Goal: Information Seeking & Learning: Learn about a topic

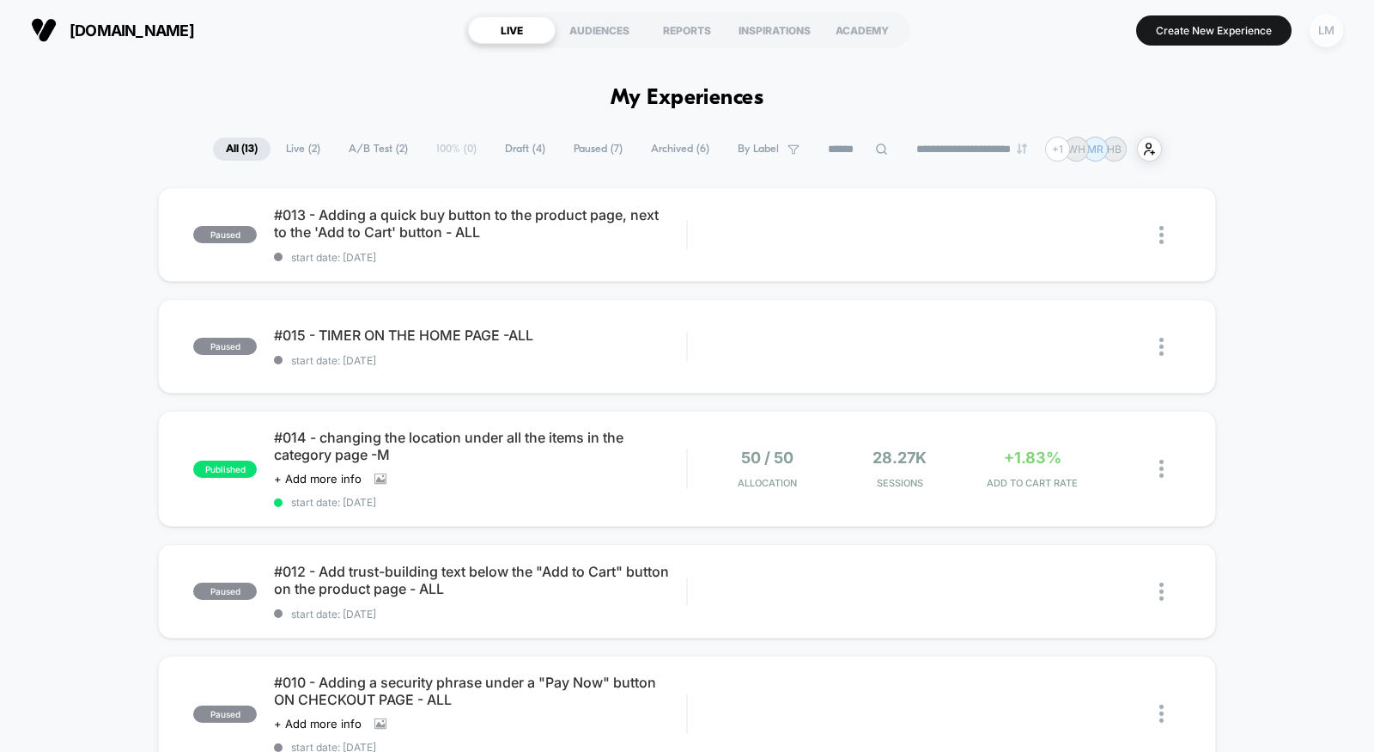
click at [1331, 30] on div "LM" at bounding box center [1327, 31] width 34 height 34
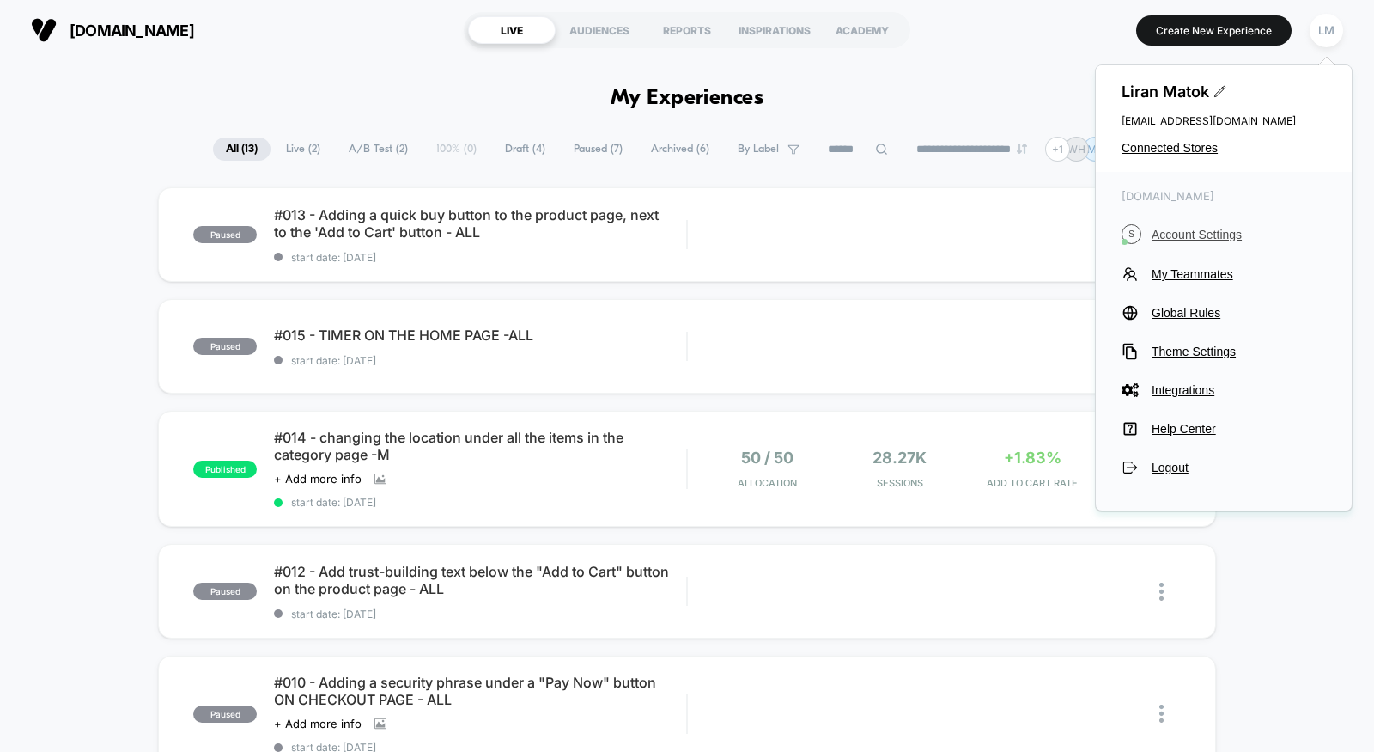
click at [1197, 233] on span "Account Settings" at bounding box center [1239, 235] width 174 height 14
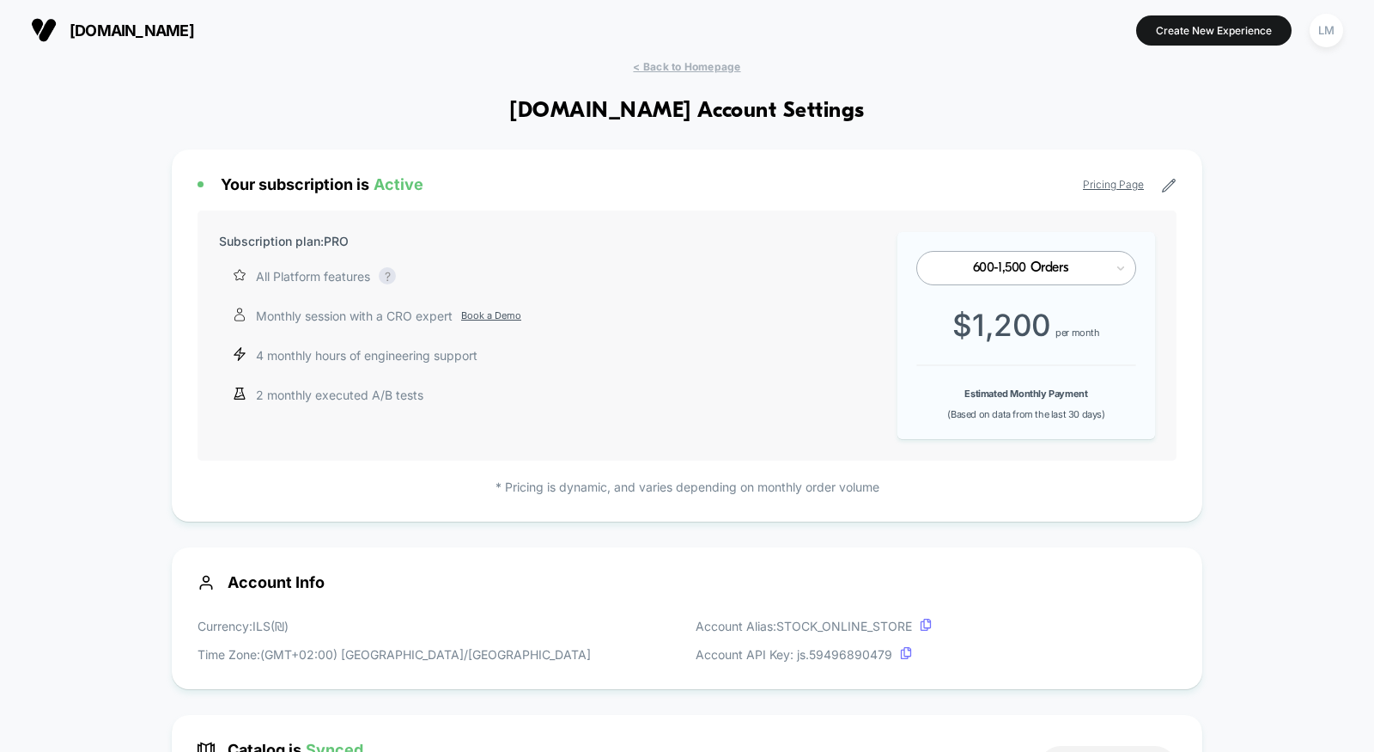
scroll to position [232, 0]
click at [1325, 36] on div "LM" at bounding box center [1327, 31] width 34 height 34
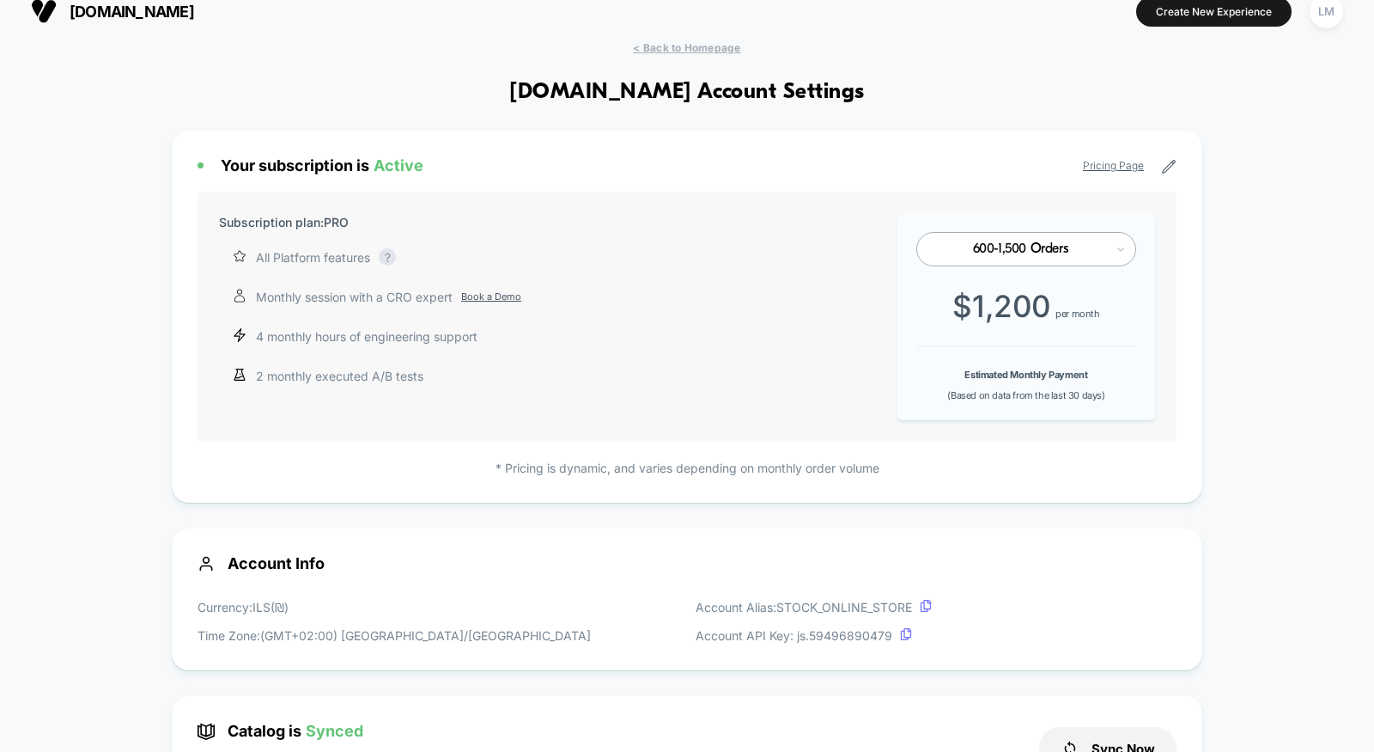
scroll to position [17, 0]
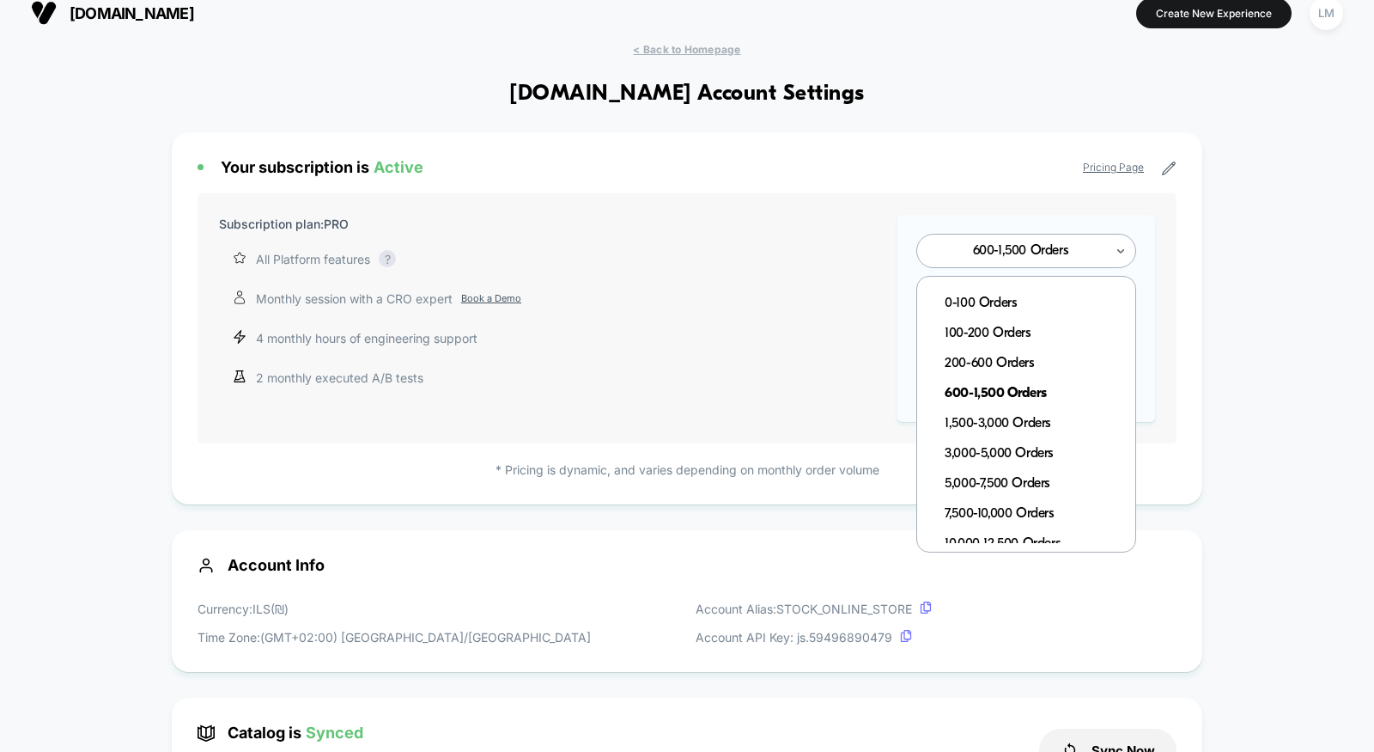
click at [1085, 253] on div at bounding box center [1020, 251] width 168 height 10
click at [1094, 246] on div at bounding box center [1020, 251] width 168 height 10
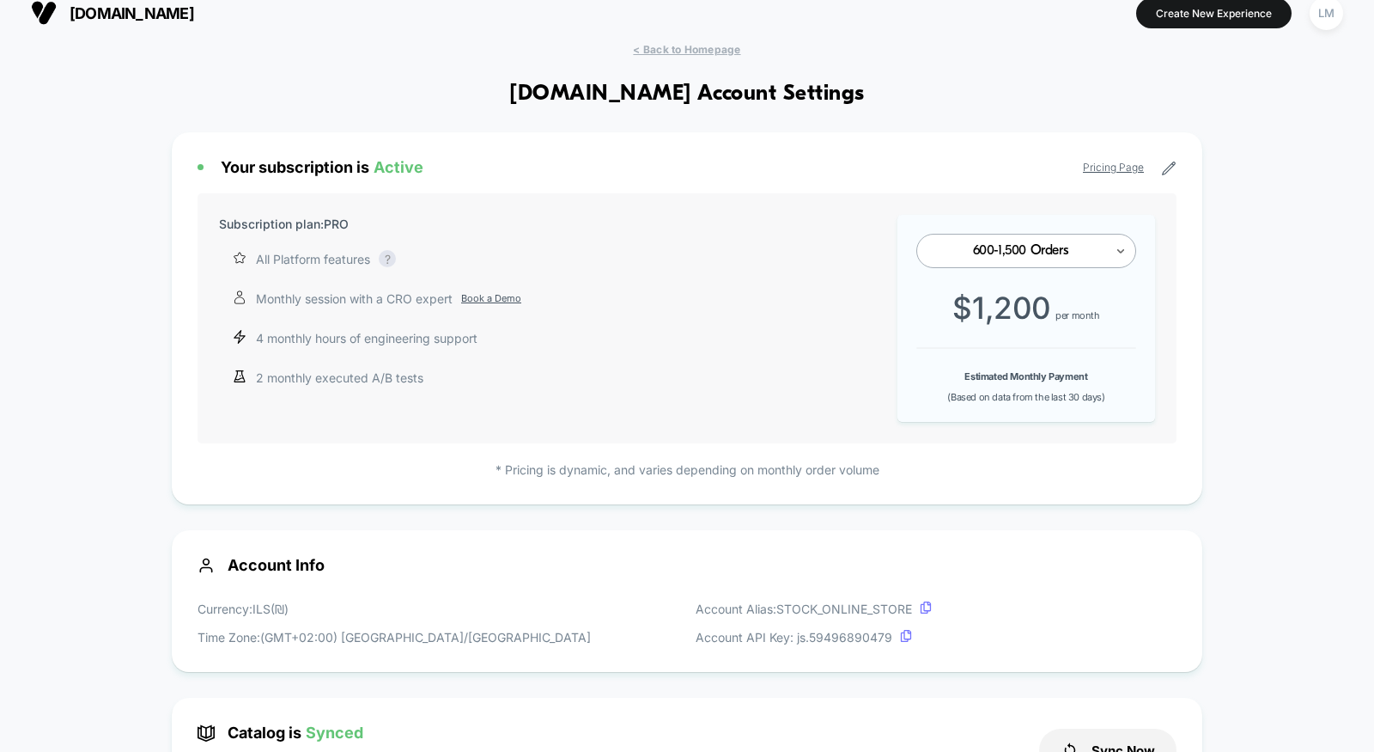
scroll to position [0, 0]
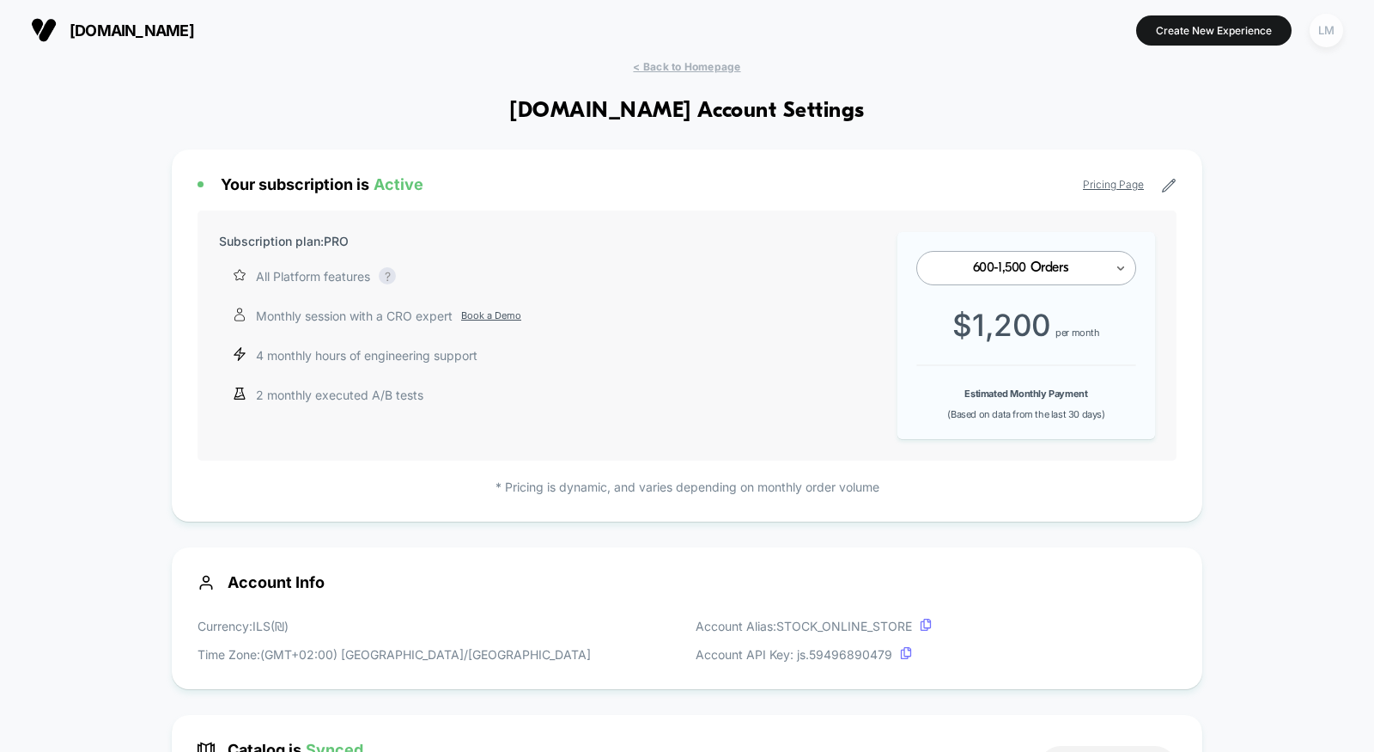
click at [1330, 38] on div "LM" at bounding box center [1327, 31] width 34 height 34
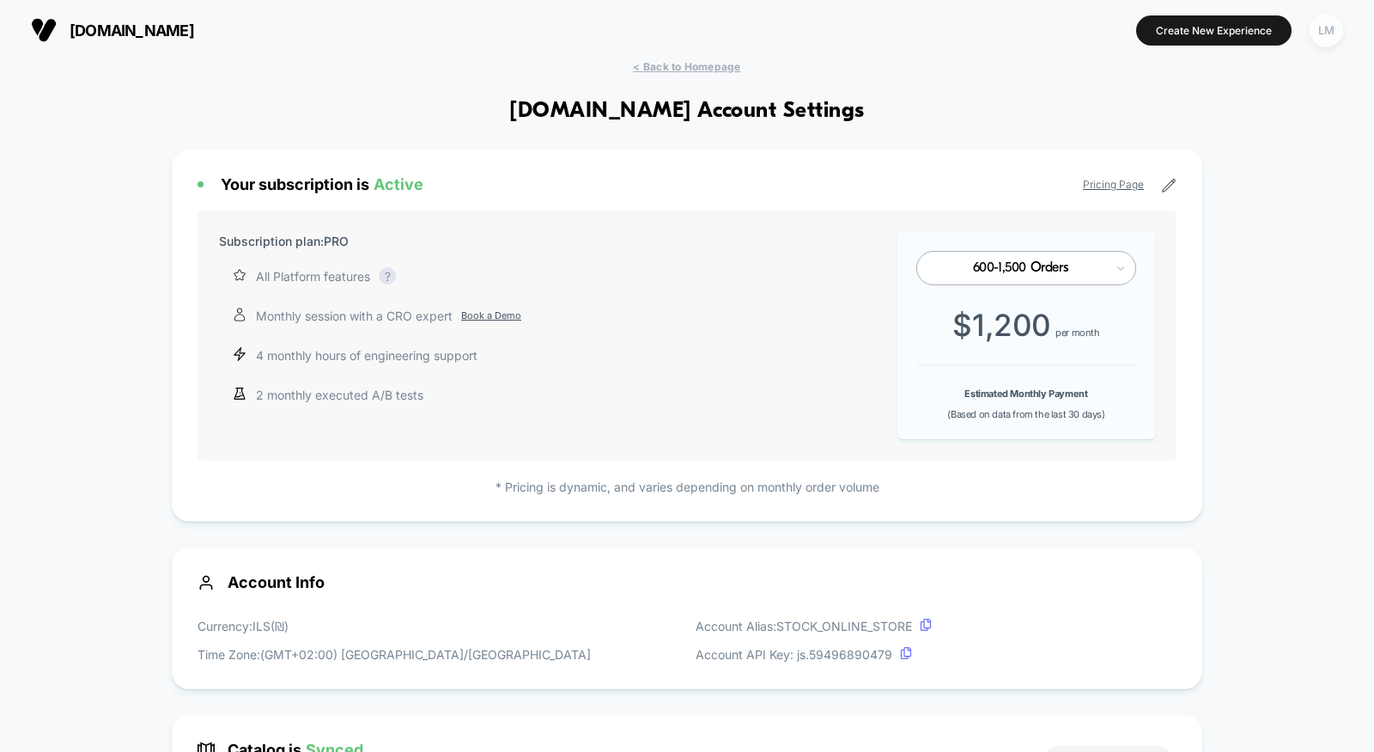
click at [1335, 21] on div "LM" at bounding box center [1327, 31] width 34 height 34
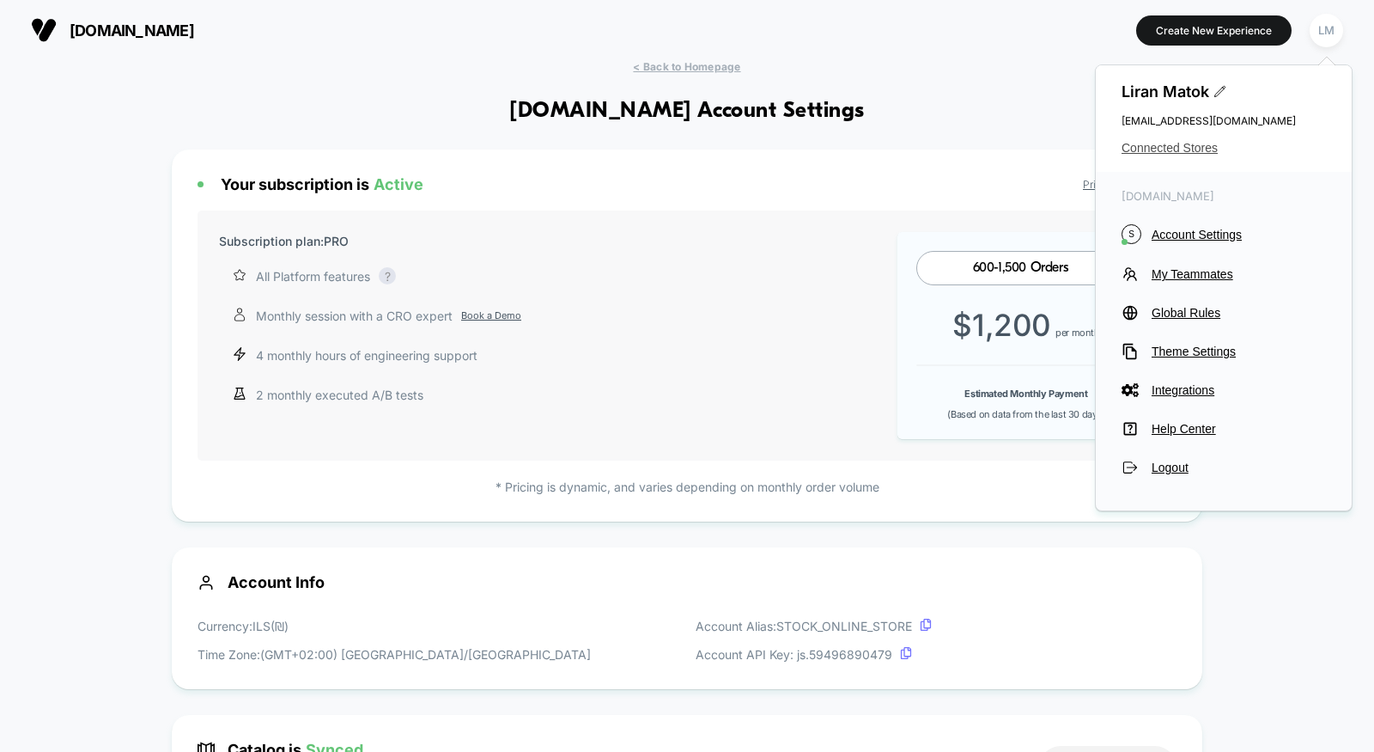
click at [1191, 149] on span "Connected Stores" at bounding box center [1224, 148] width 204 height 14
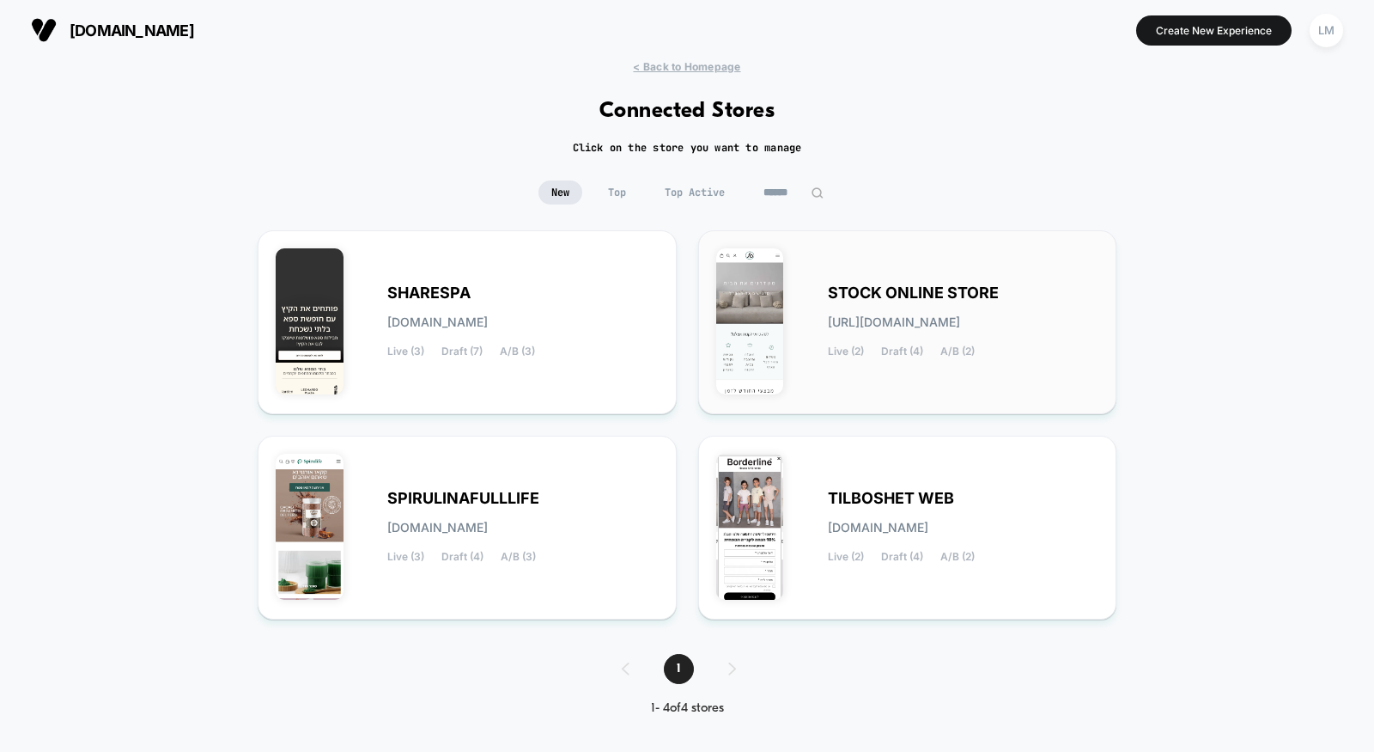
drag, startPoint x: 845, startPoint y: 348, endPoint x: 829, endPoint y: 348, distance: 16.3
click at [829, 348] on span "Live (2)" at bounding box center [846, 351] width 36 height 12
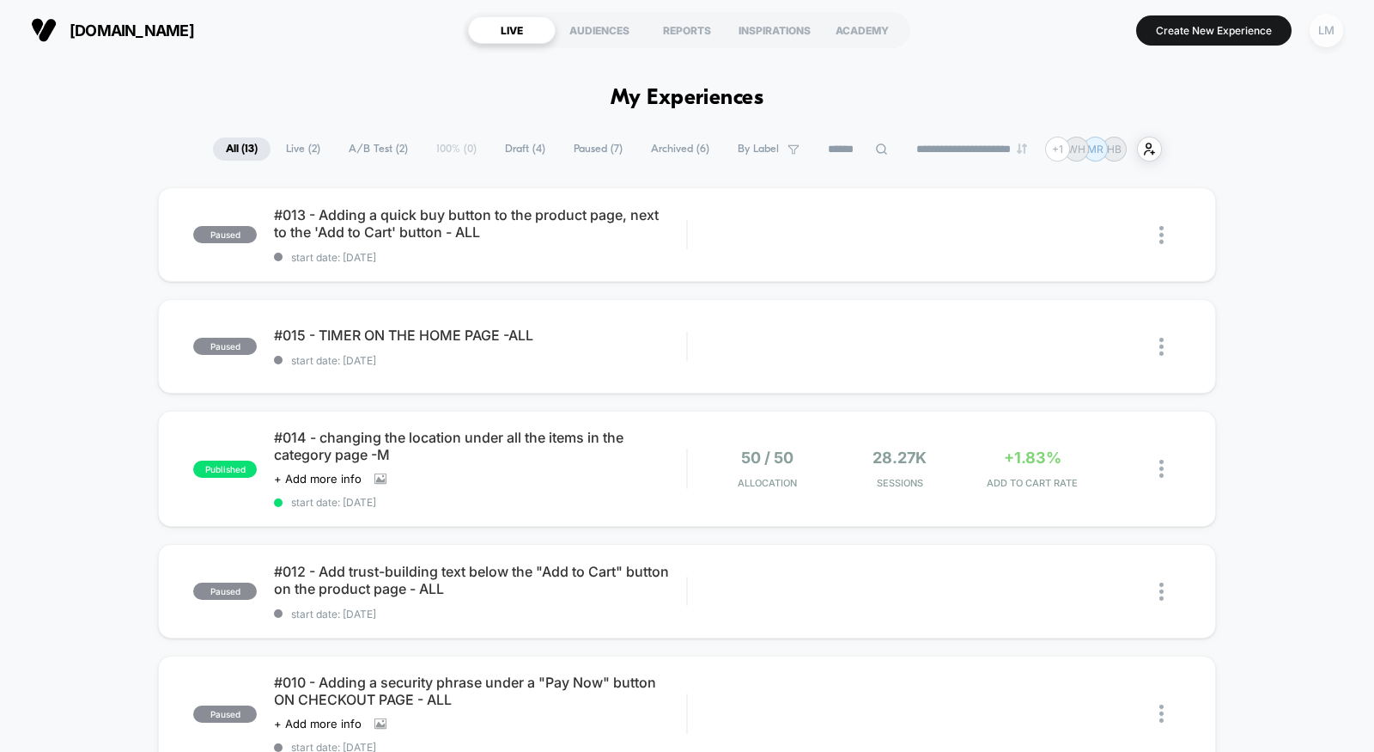
click at [1336, 36] on div "LM" at bounding box center [1327, 31] width 34 height 34
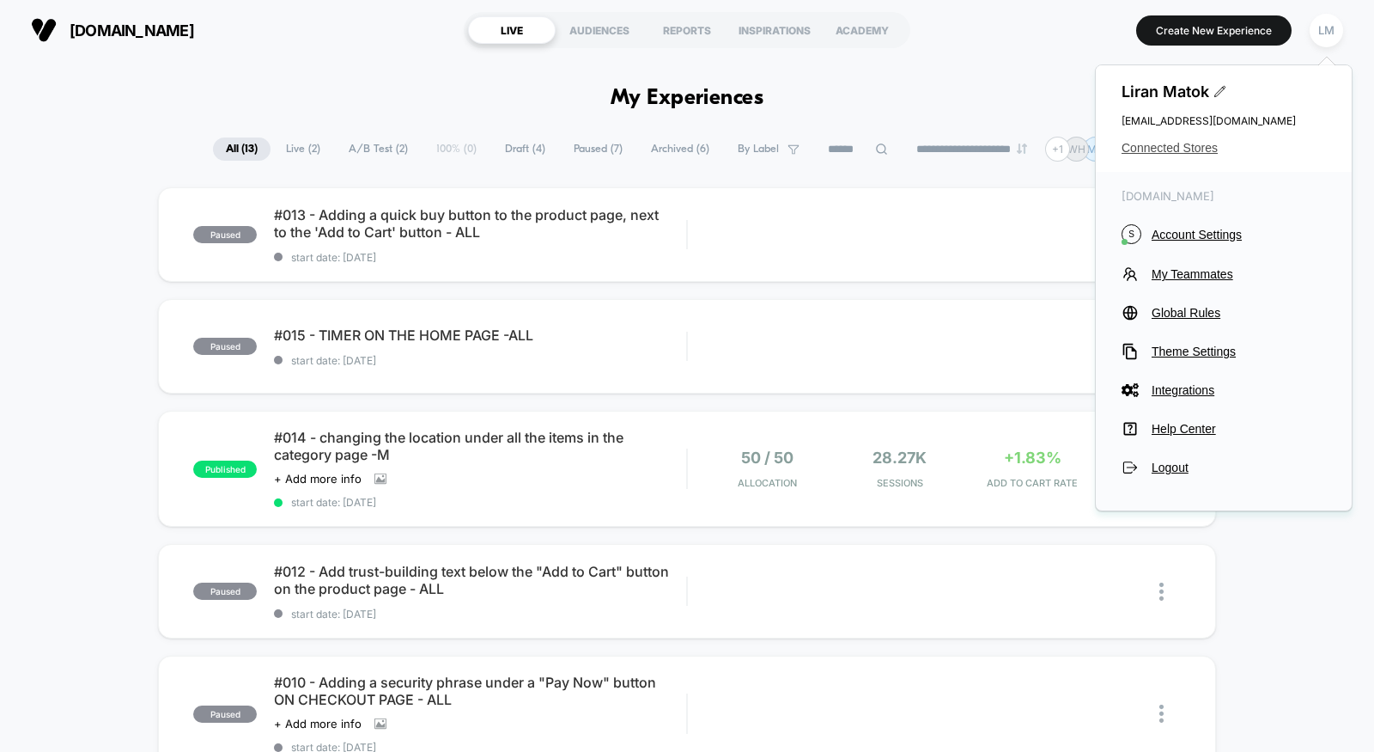
click at [1203, 144] on span "Connected Stores" at bounding box center [1224, 148] width 204 height 14
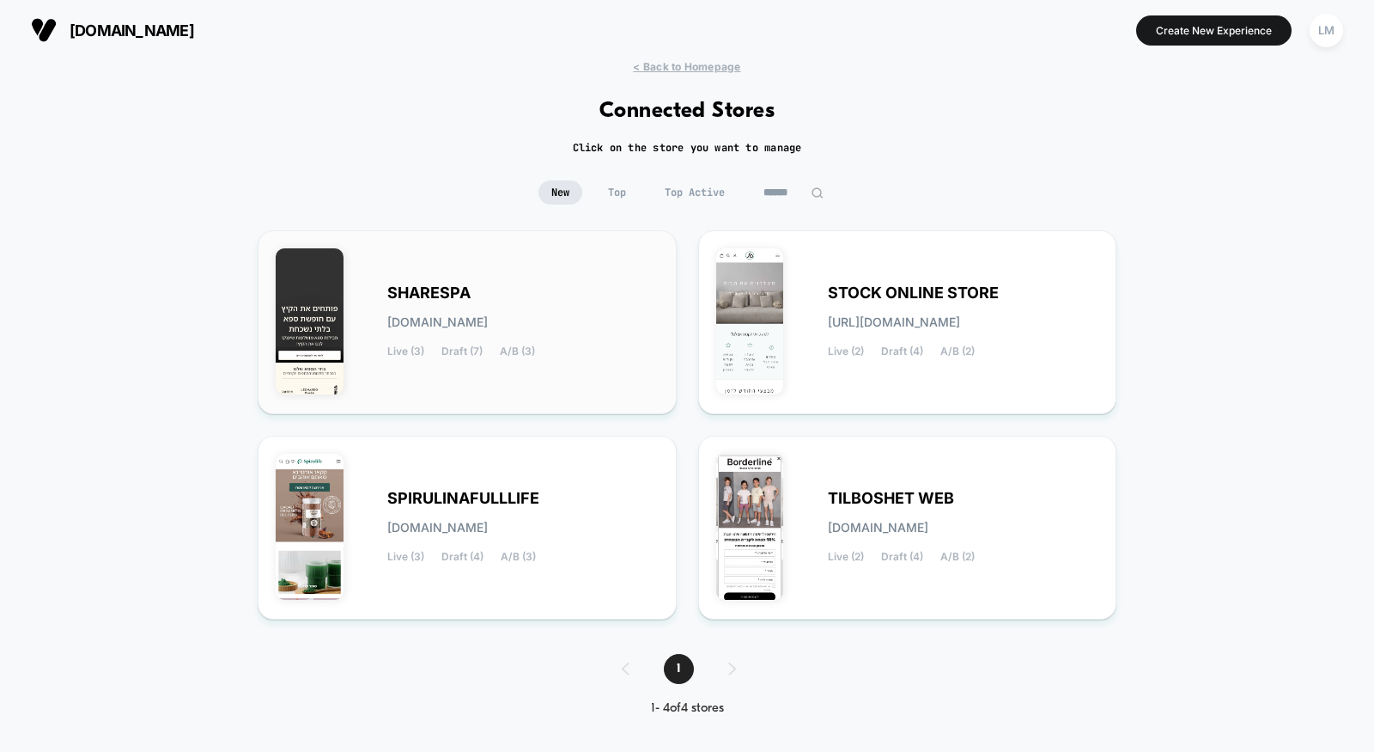
click at [484, 304] on div "SHARESPA [DOMAIN_NAME] Live (3) Draft (7) A/B (3)" at bounding box center [522, 322] width 271 height 70
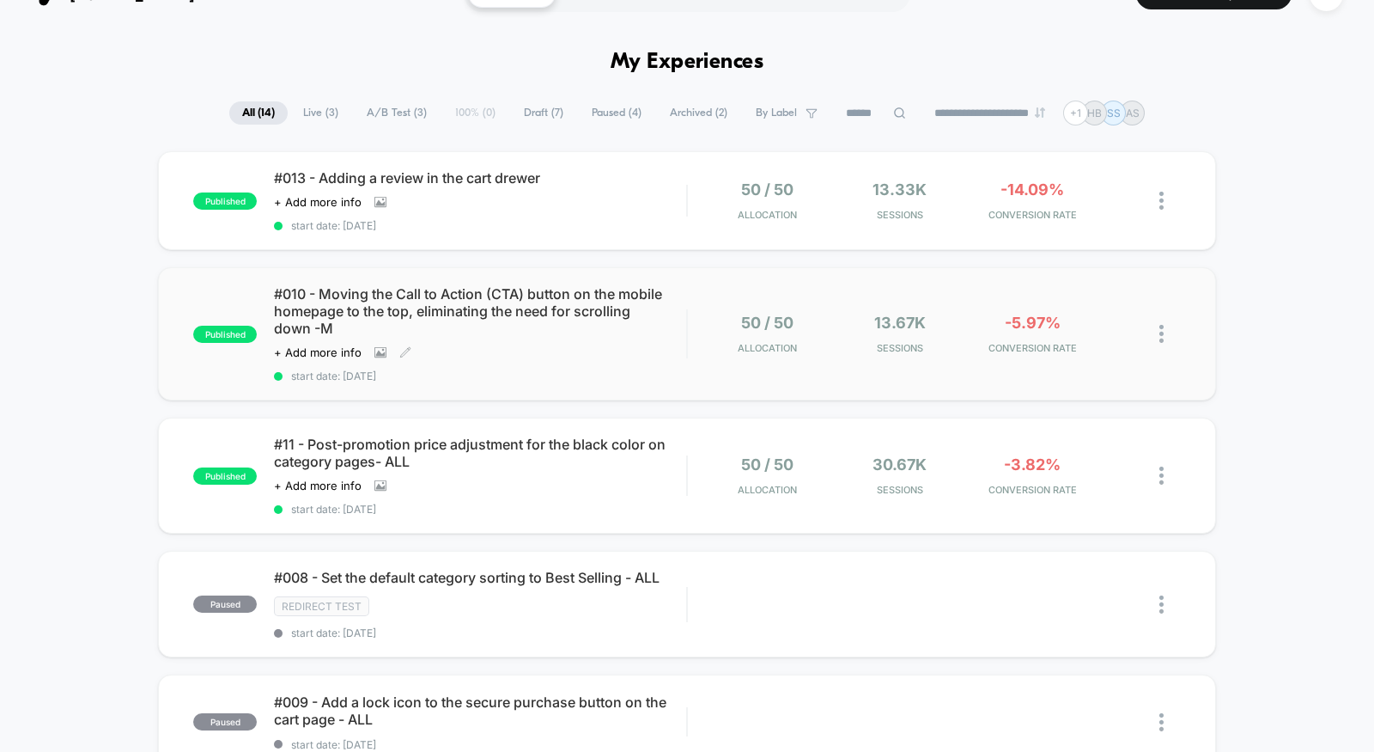
scroll to position [40, 0]
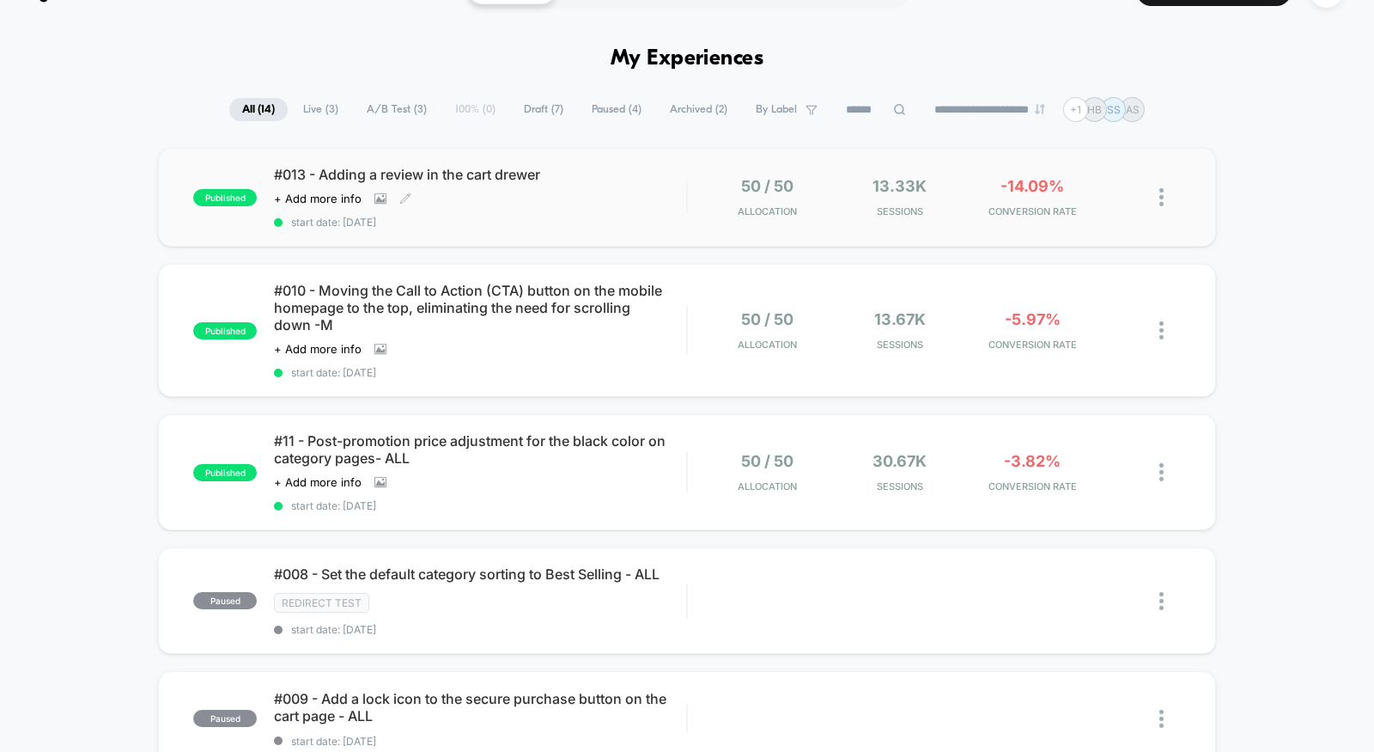
click at [454, 180] on span "#013 - Adding a review in the cart drewer" at bounding box center [480, 174] width 412 height 17
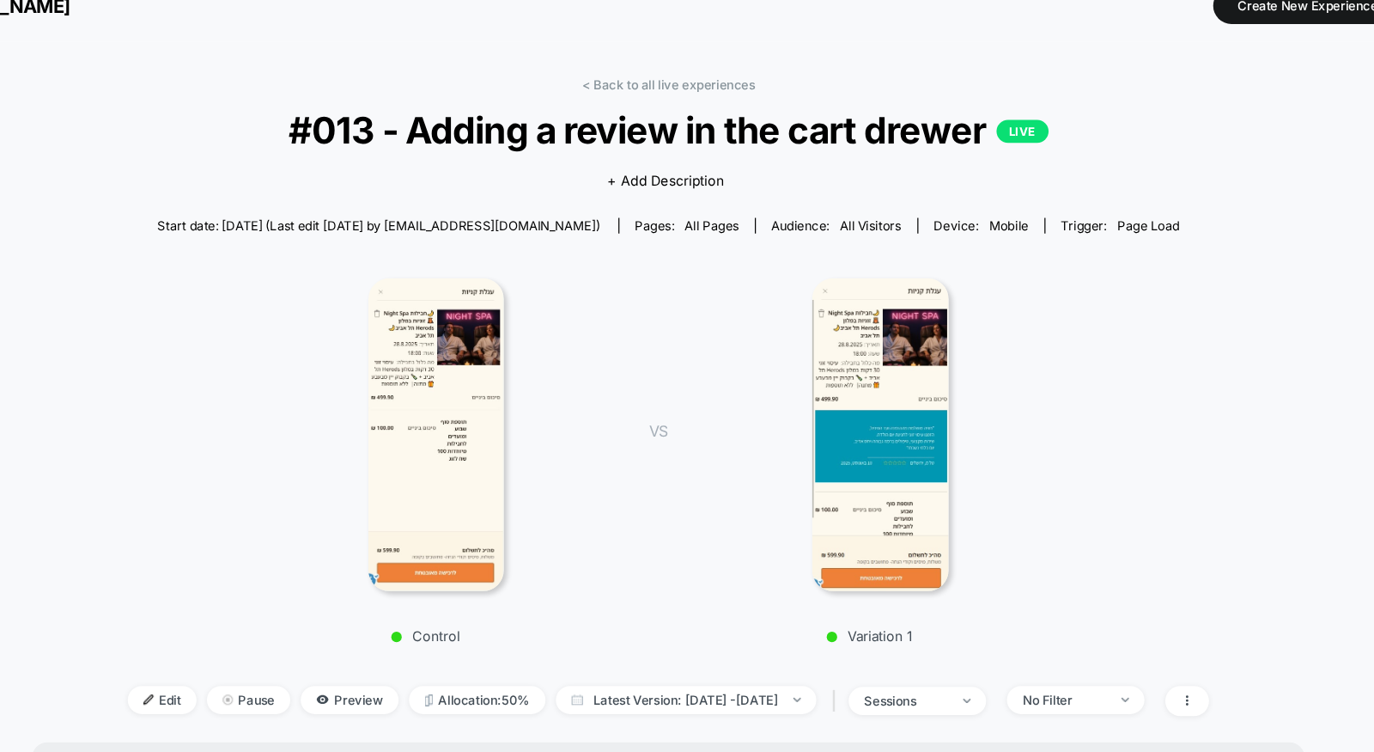
click at [877, 344] on img at bounding box center [862, 384] width 113 height 258
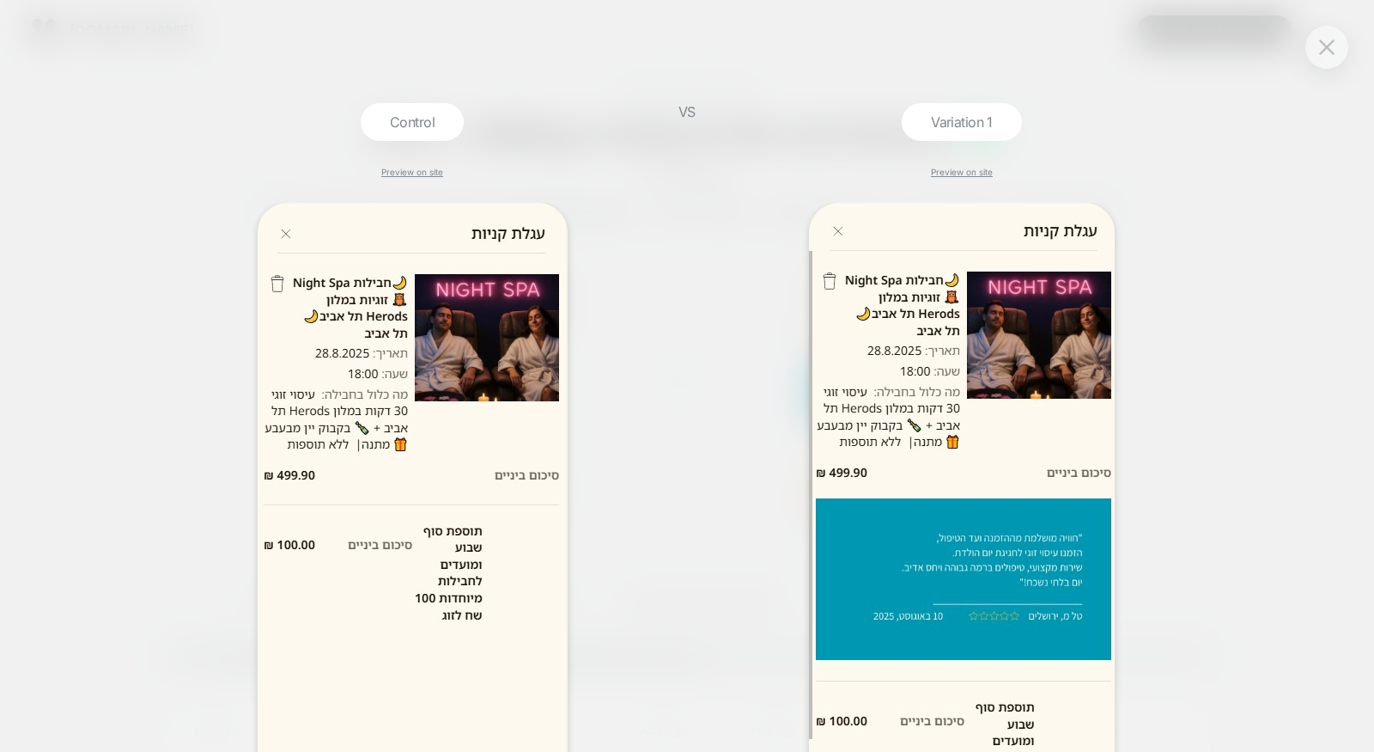
click at [1311, 304] on div "Control Preview on site VS Variation 1 Preview on site" at bounding box center [687, 376] width 1374 height 752
click at [1330, 54] on button at bounding box center [1327, 47] width 26 height 26
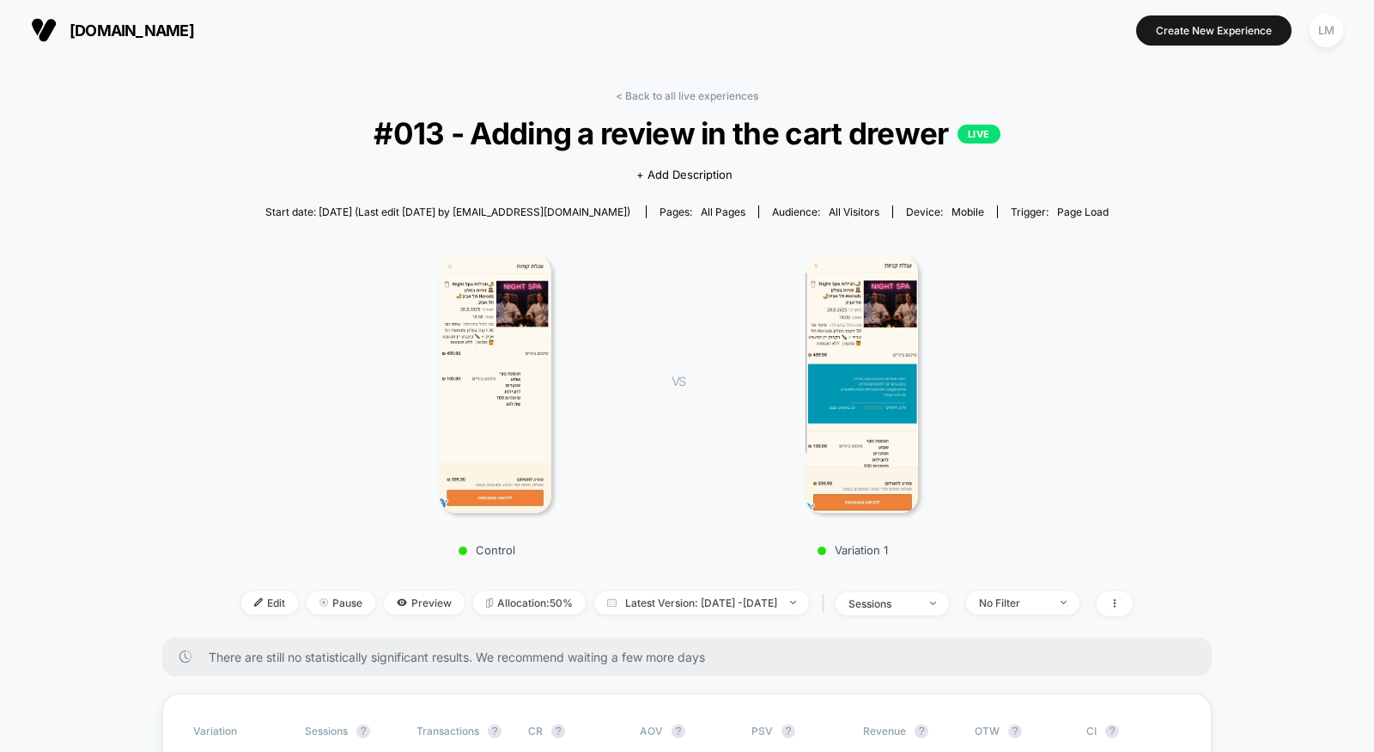
click at [885, 337] on img at bounding box center [862, 384] width 113 height 258
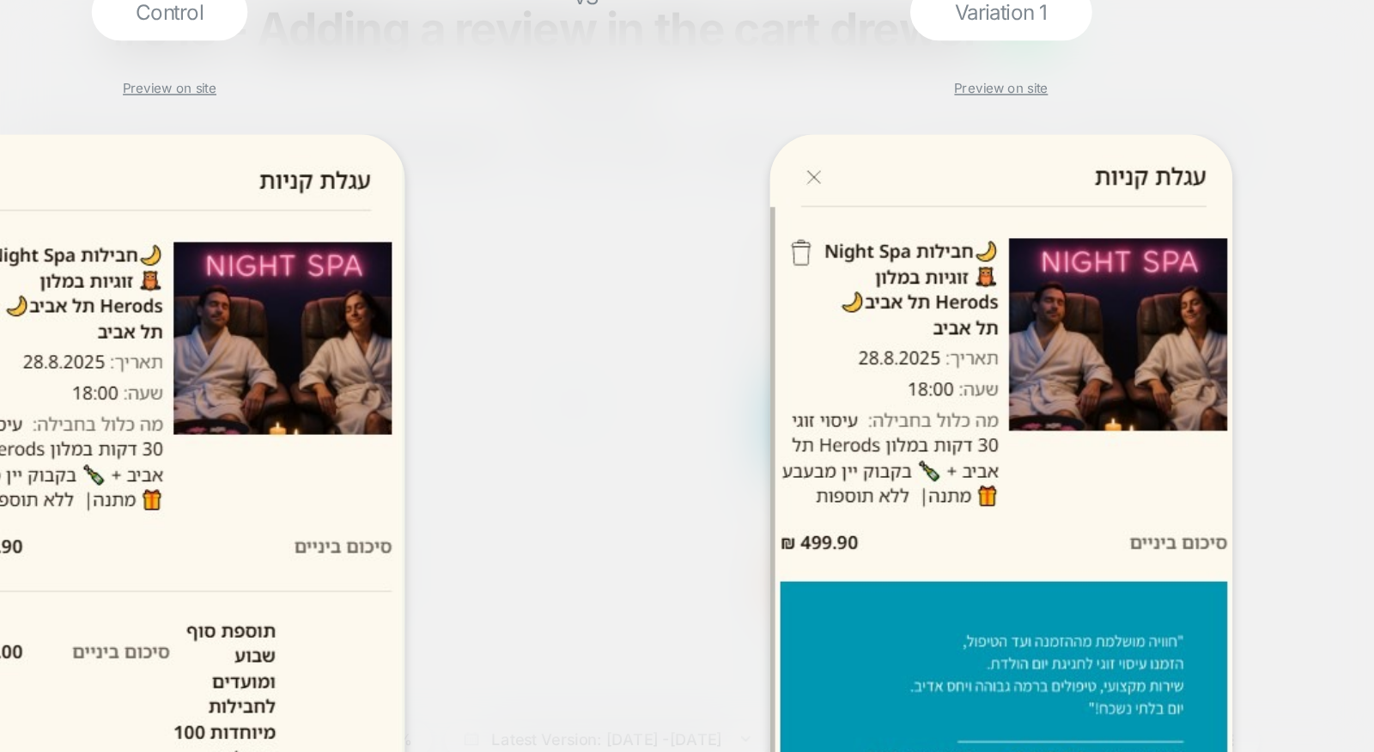
click at [885, 337] on img at bounding box center [962, 553] width 306 height 700
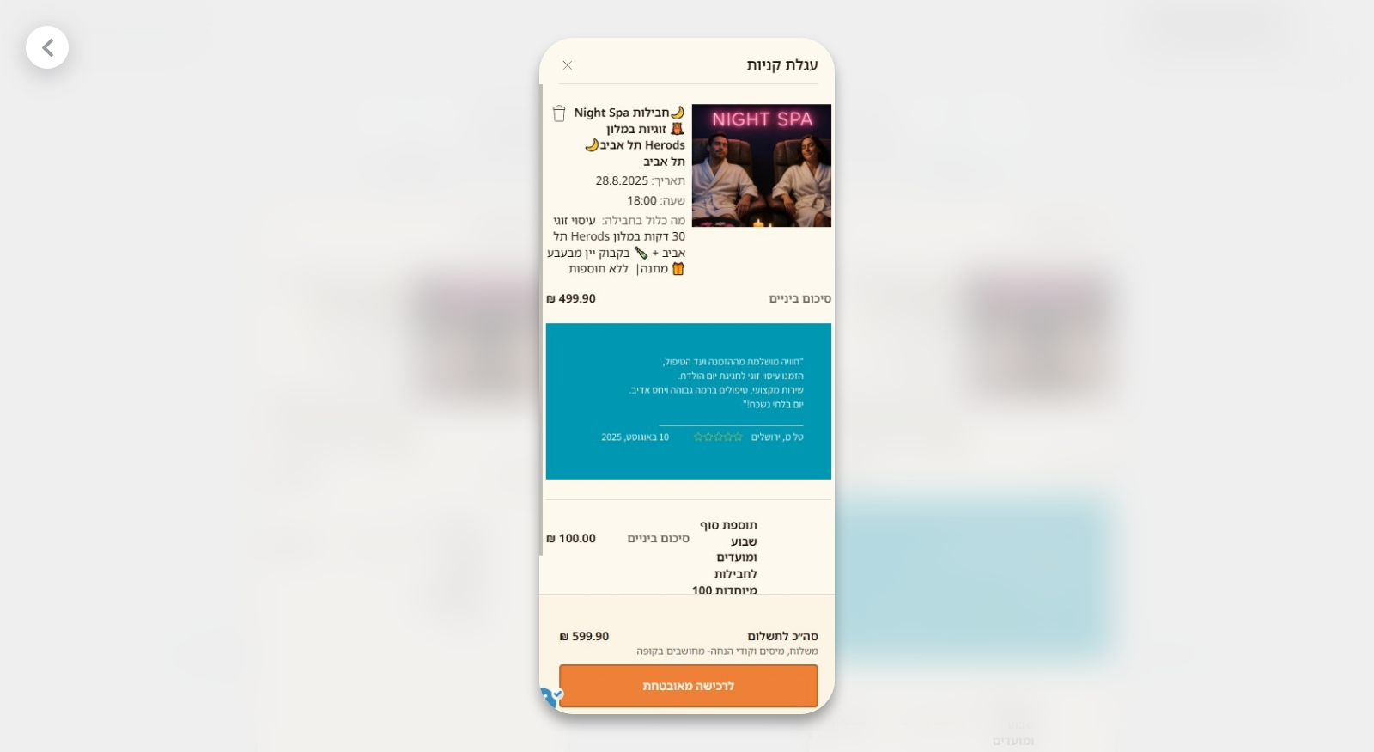
click at [854, 478] on div at bounding box center [687, 376] width 1374 height 752
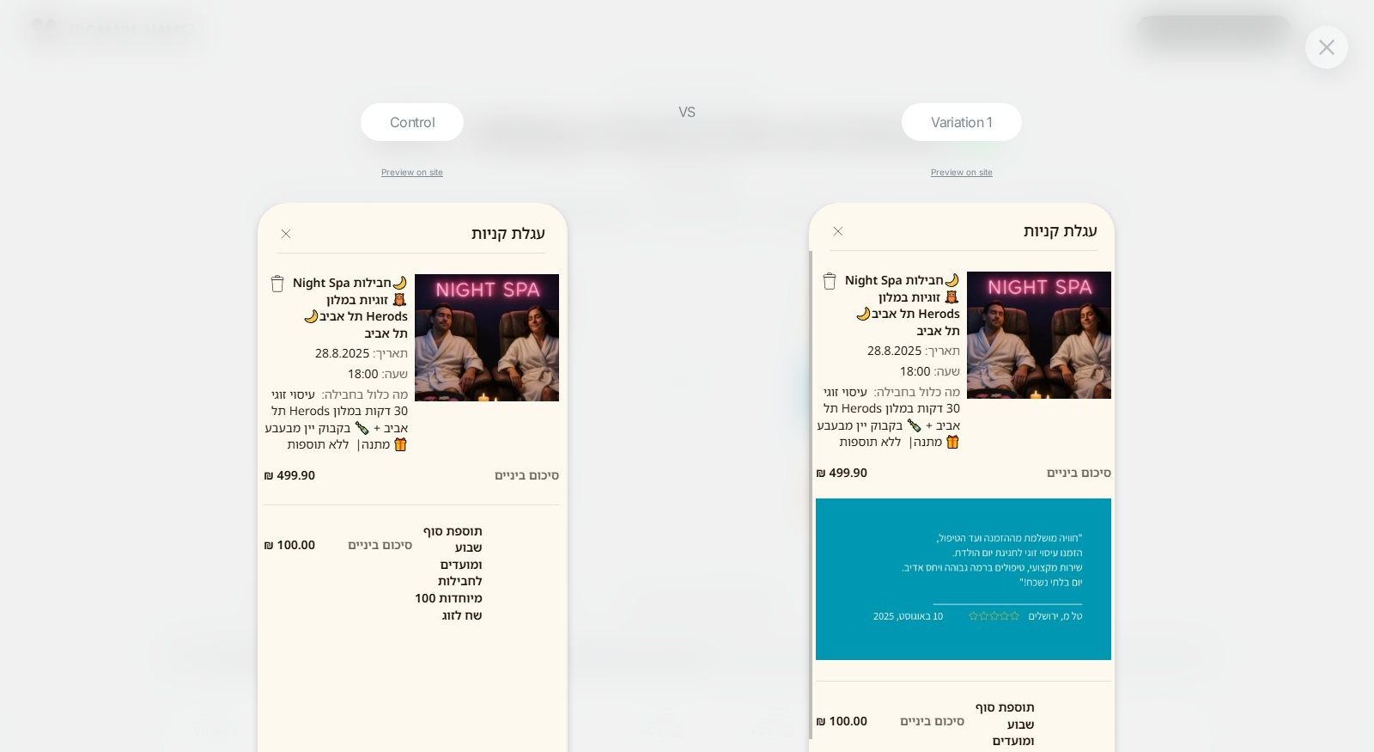
click at [710, 405] on div "Control Preview on site VS Variation 1 Preview on site" at bounding box center [687, 376] width 1374 height 752
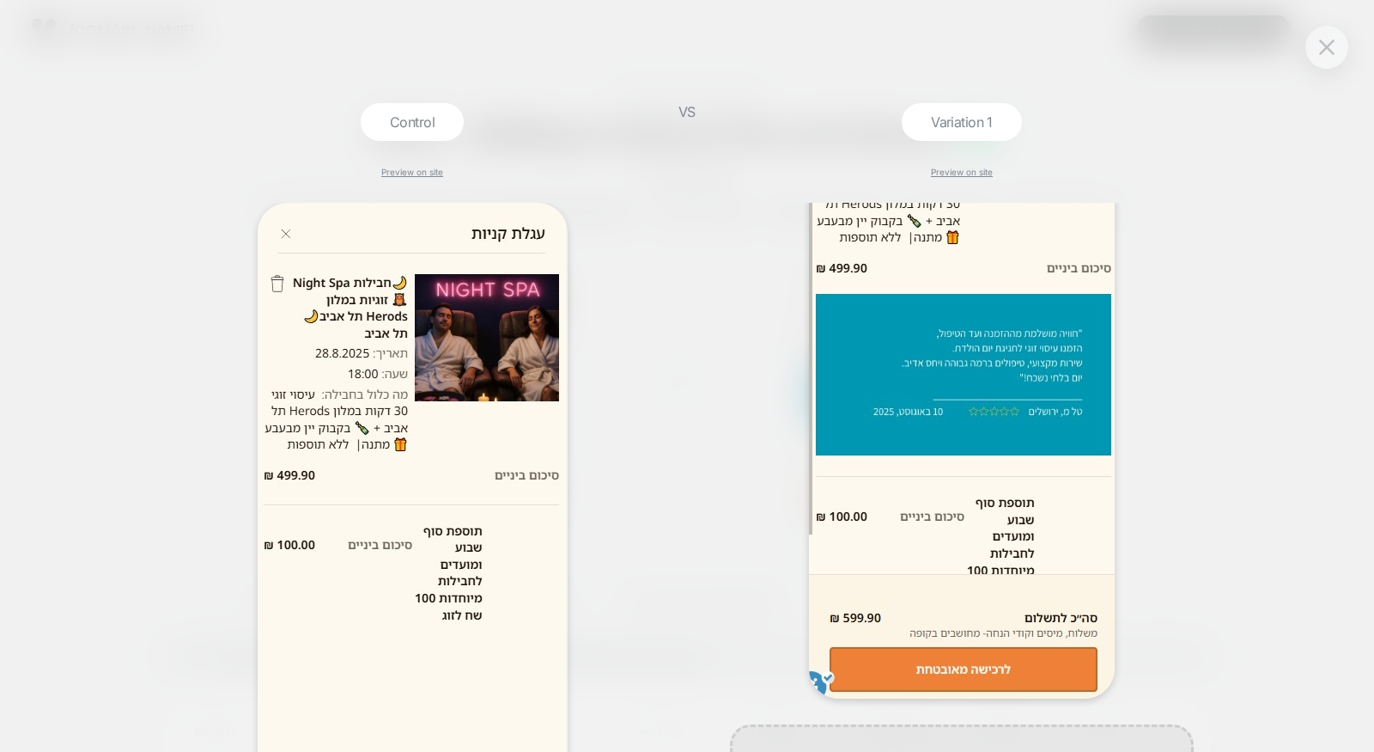
scroll to position [304, 0]
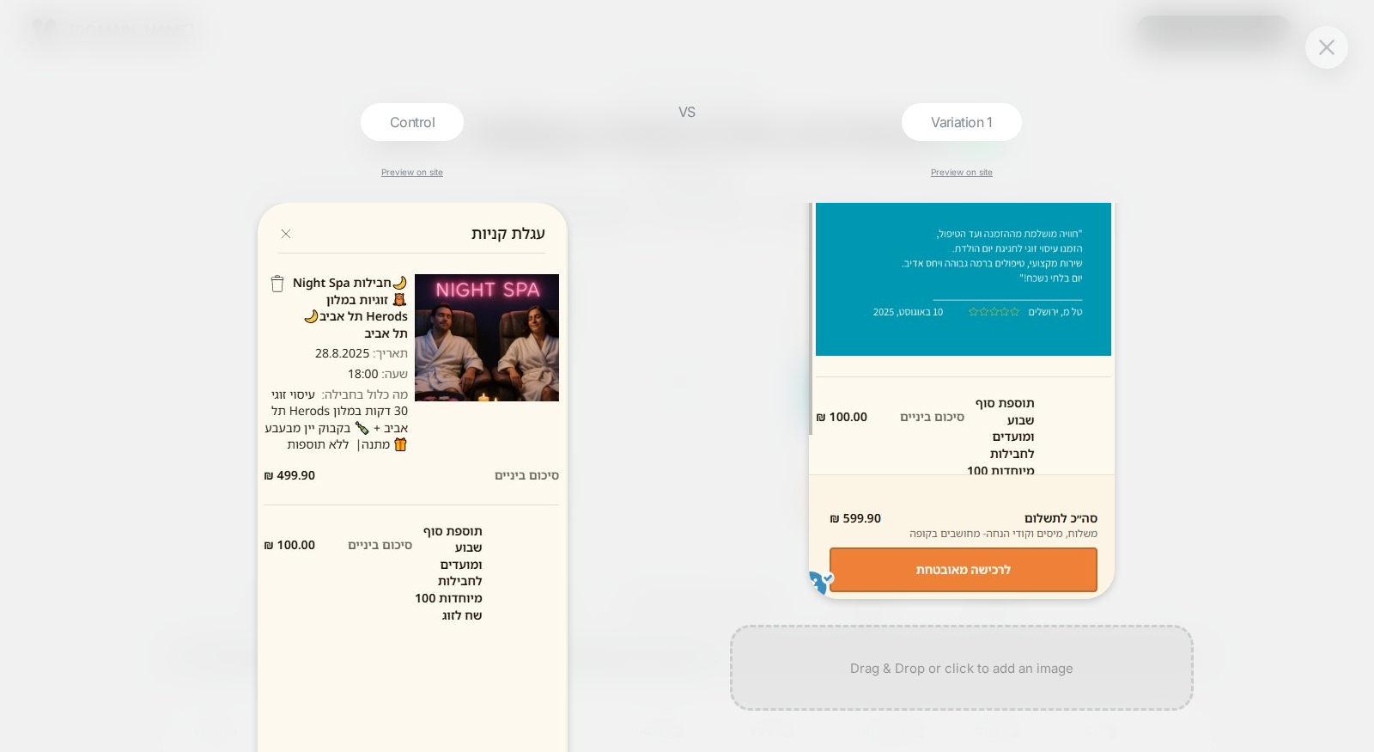
click at [1053, 338] on img at bounding box center [962, 249] width 306 height 700
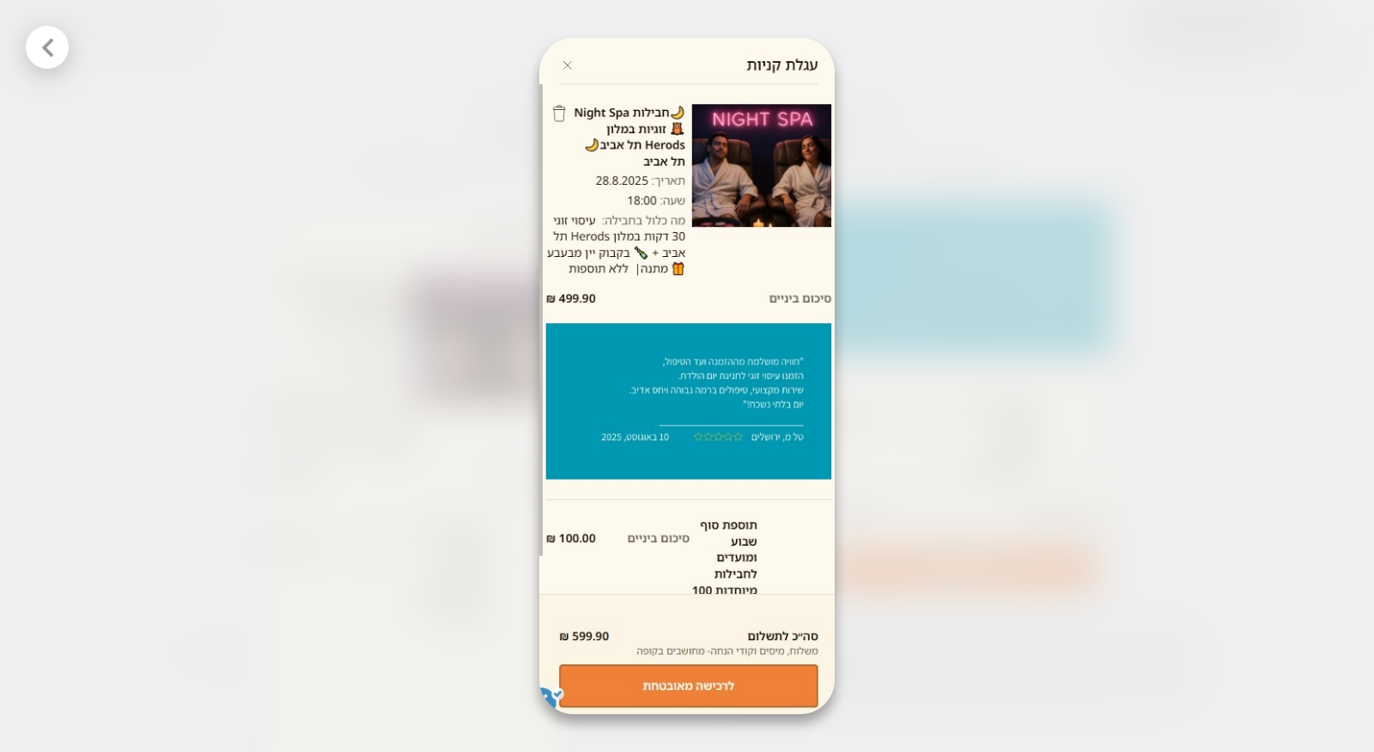
click at [1007, 400] on div at bounding box center [687, 376] width 1374 height 752
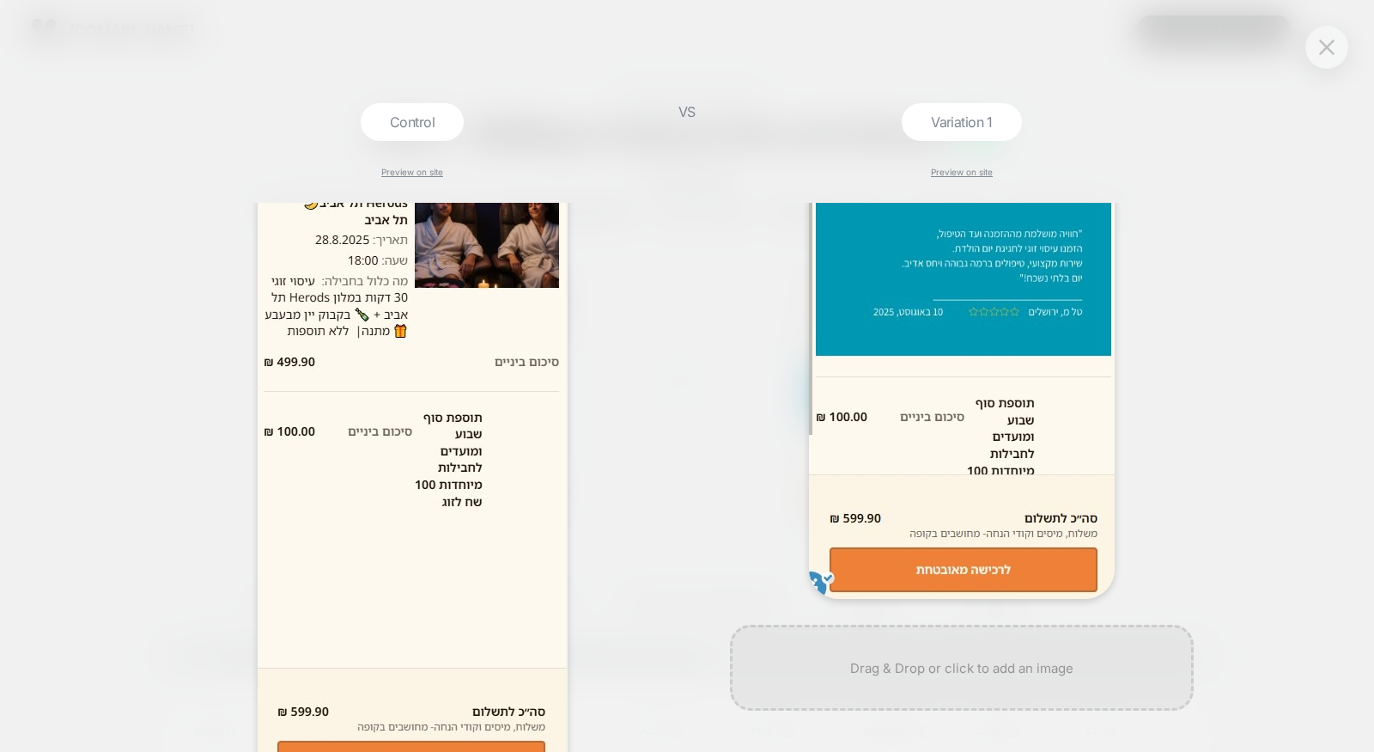
scroll to position [123, 0]
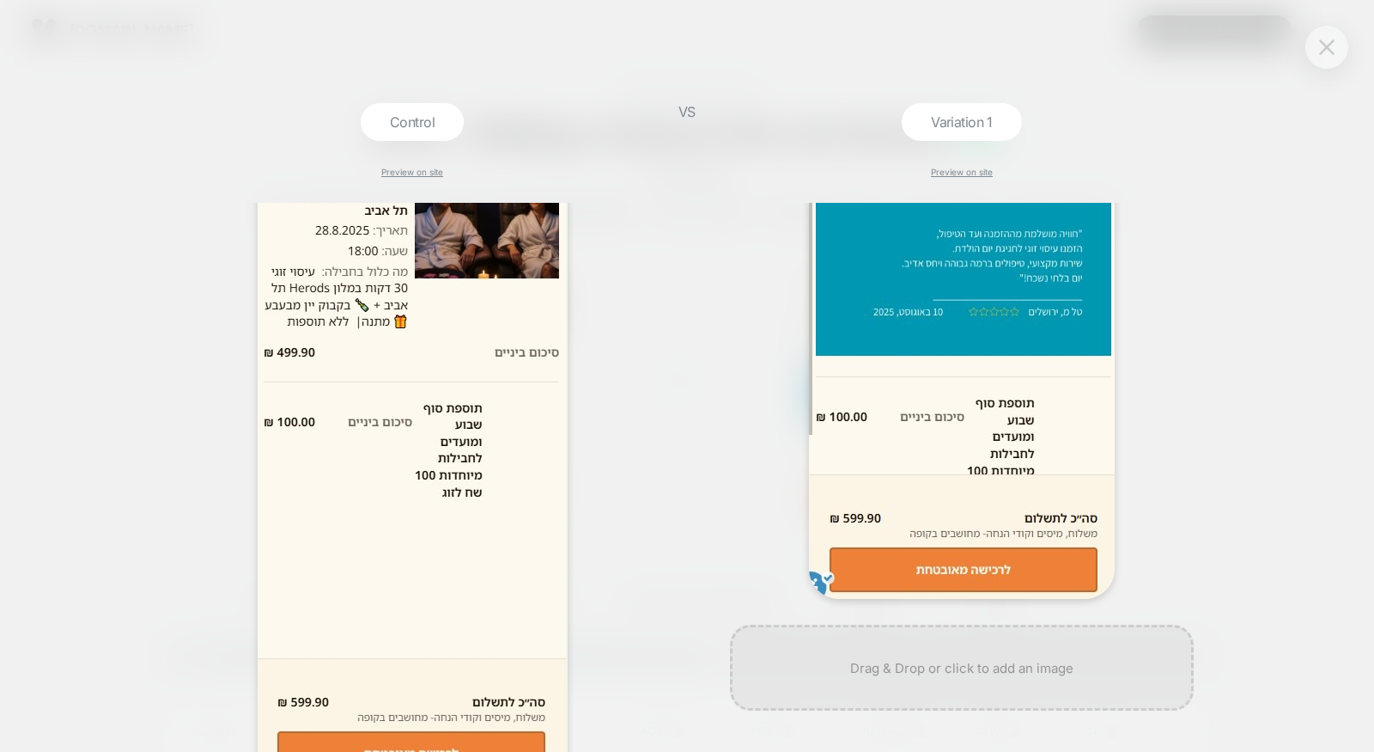
click at [1316, 56] on button at bounding box center [1327, 47] width 26 height 26
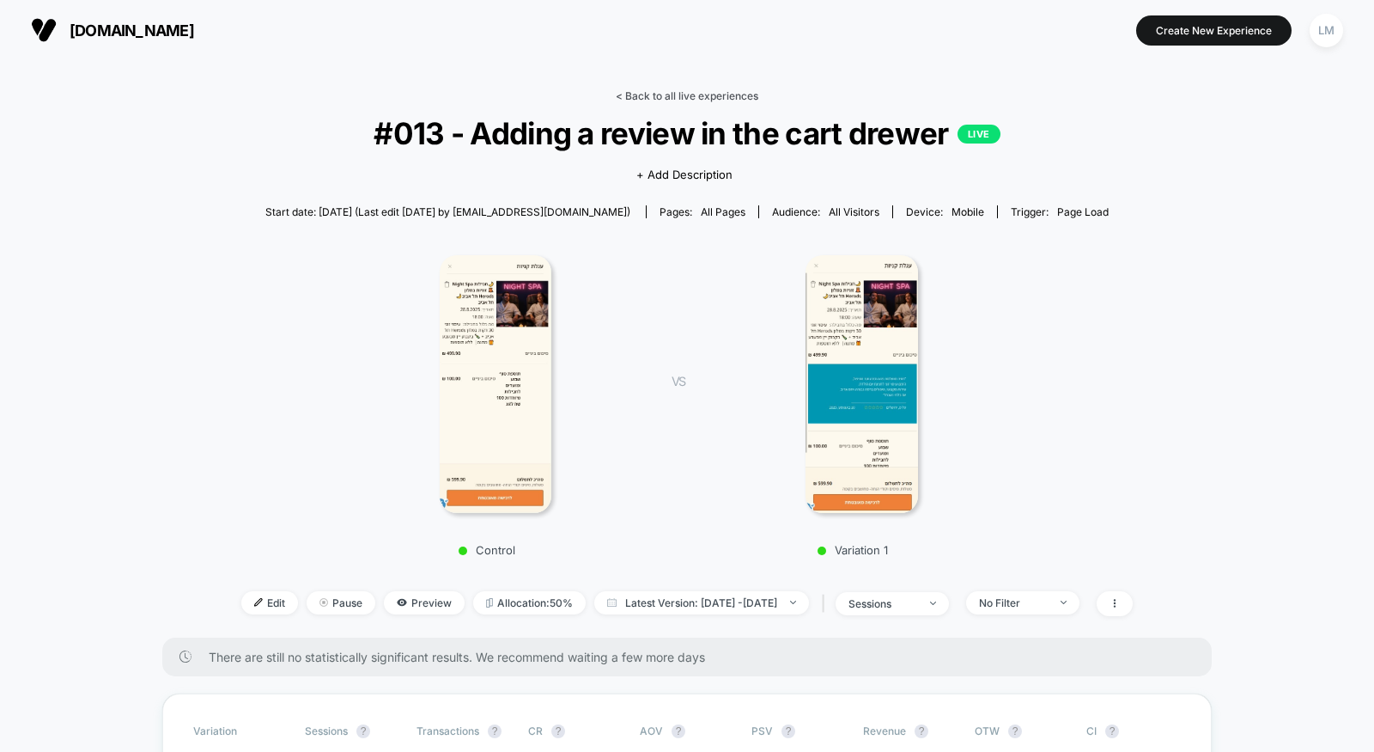
click at [643, 94] on link "< Back to all live experiences" at bounding box center [687, 95] width 143 height 13
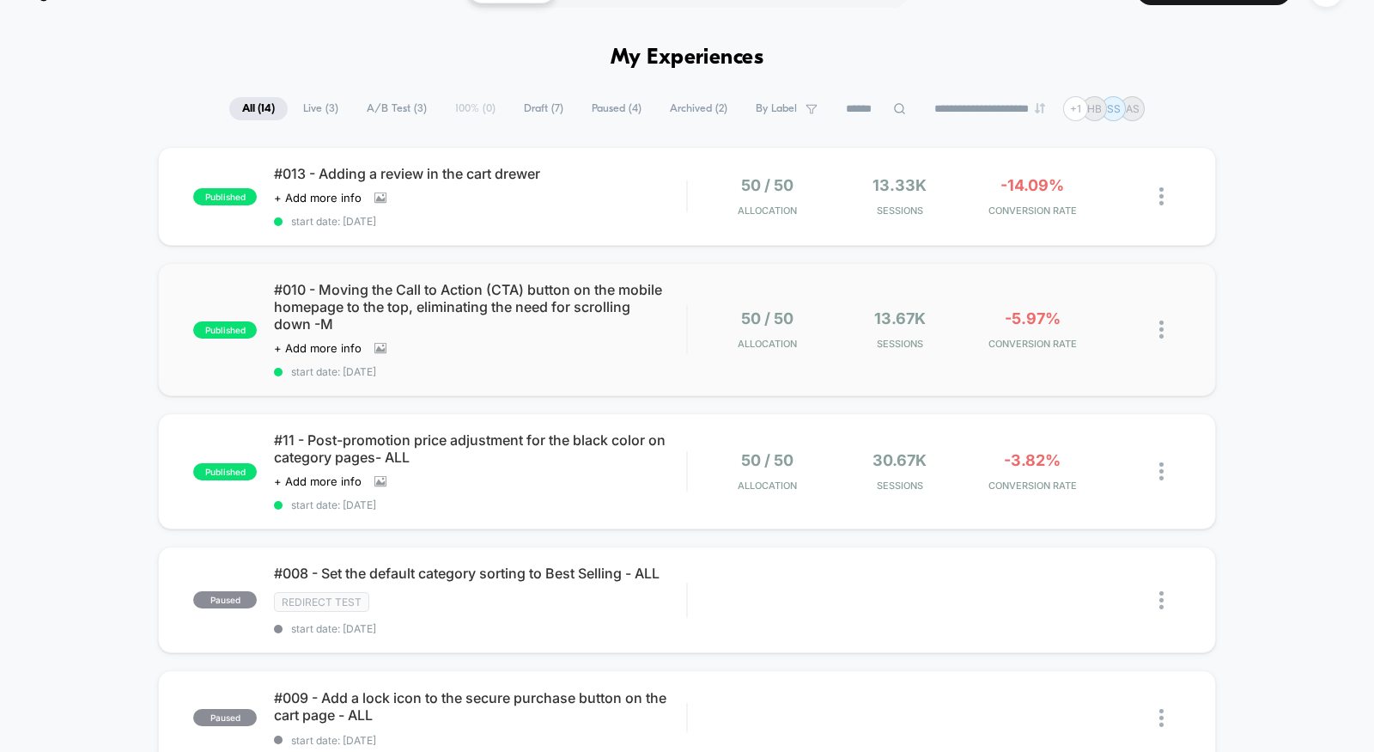
scroll to position [46, 0]
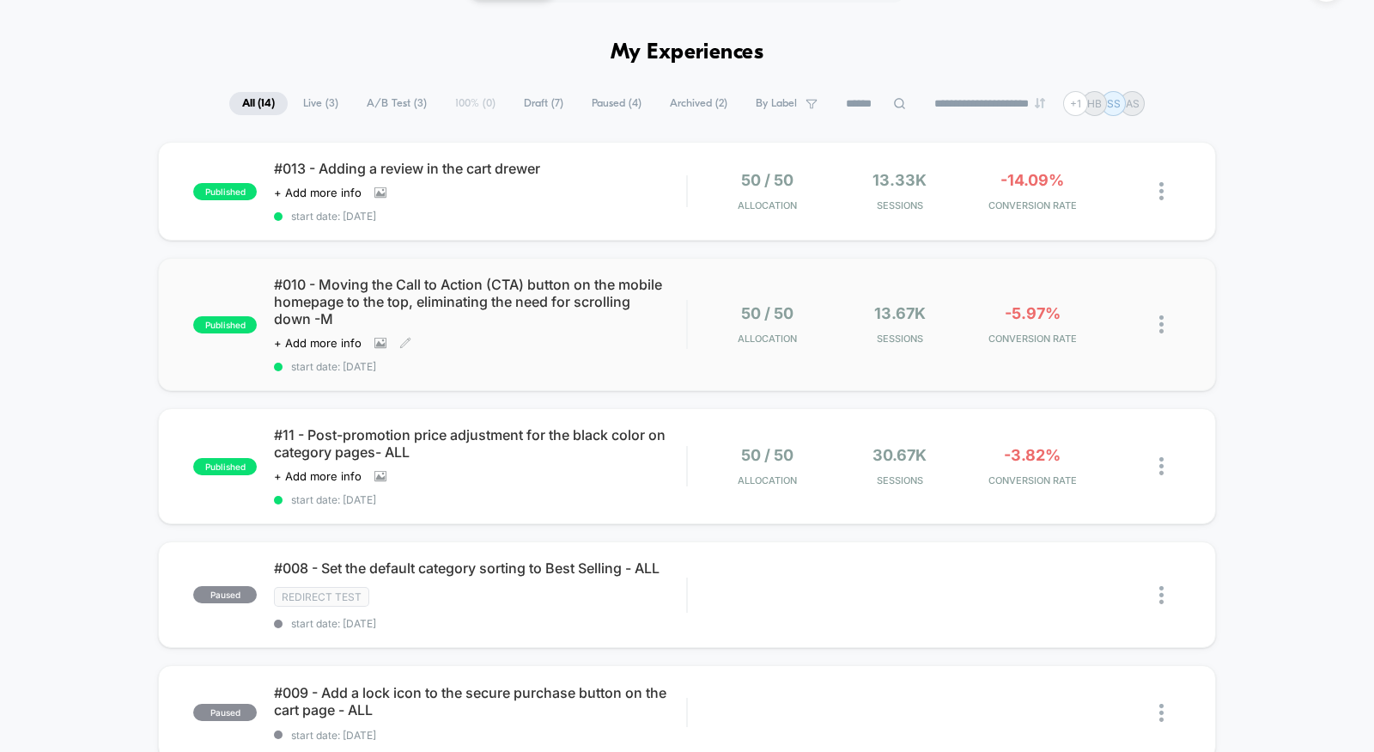
click at [477, 296] on span "#010 - Moving the Call to Action (CTA) button on the mobile homepage to the top…" at bounding box center [480, 302] width 412 height 52
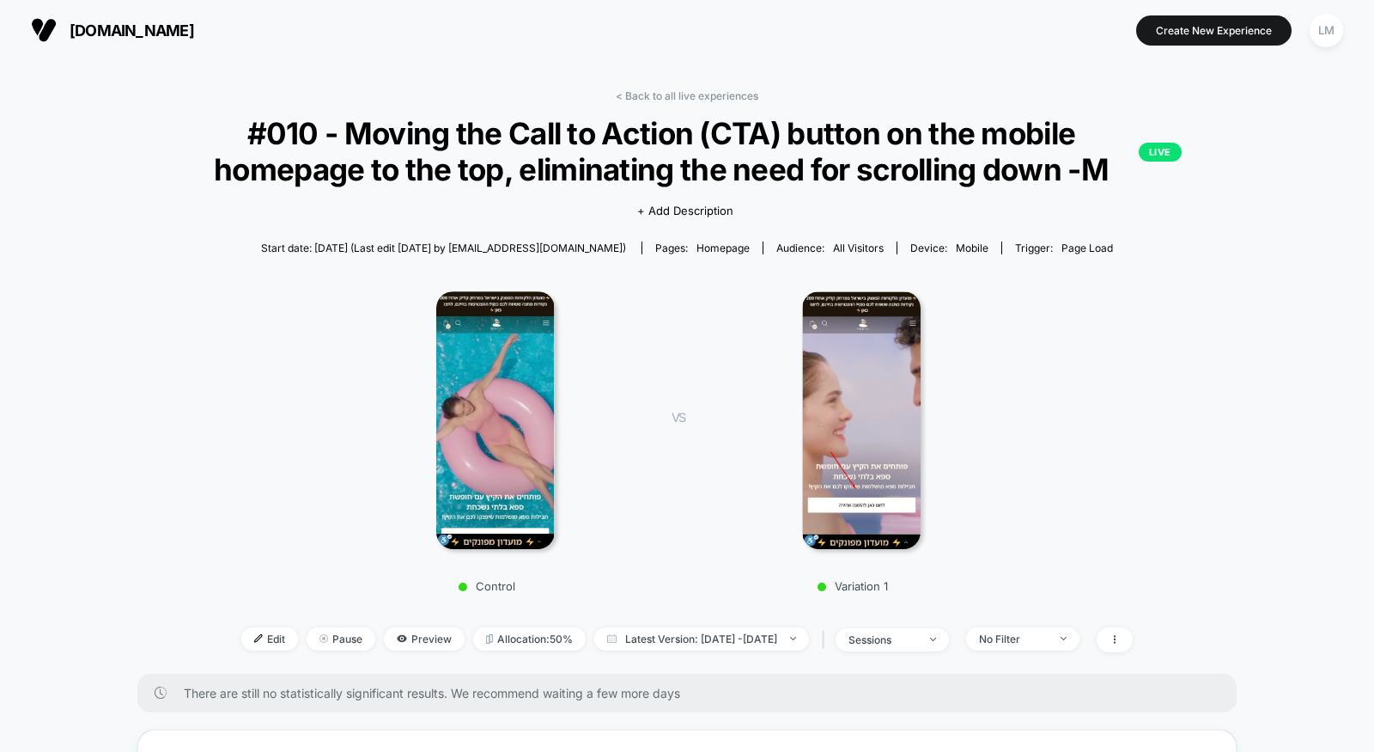
click at [732, 104] on div "< Back to all live experiences #010 - Moving the Call to Action (CTA) button on…" at bounding box center [687, 381] width 1100 height 584
click at [729, 94] on link "< Back to all live experiences" at bounding box center [687, 95] width 143 height 13
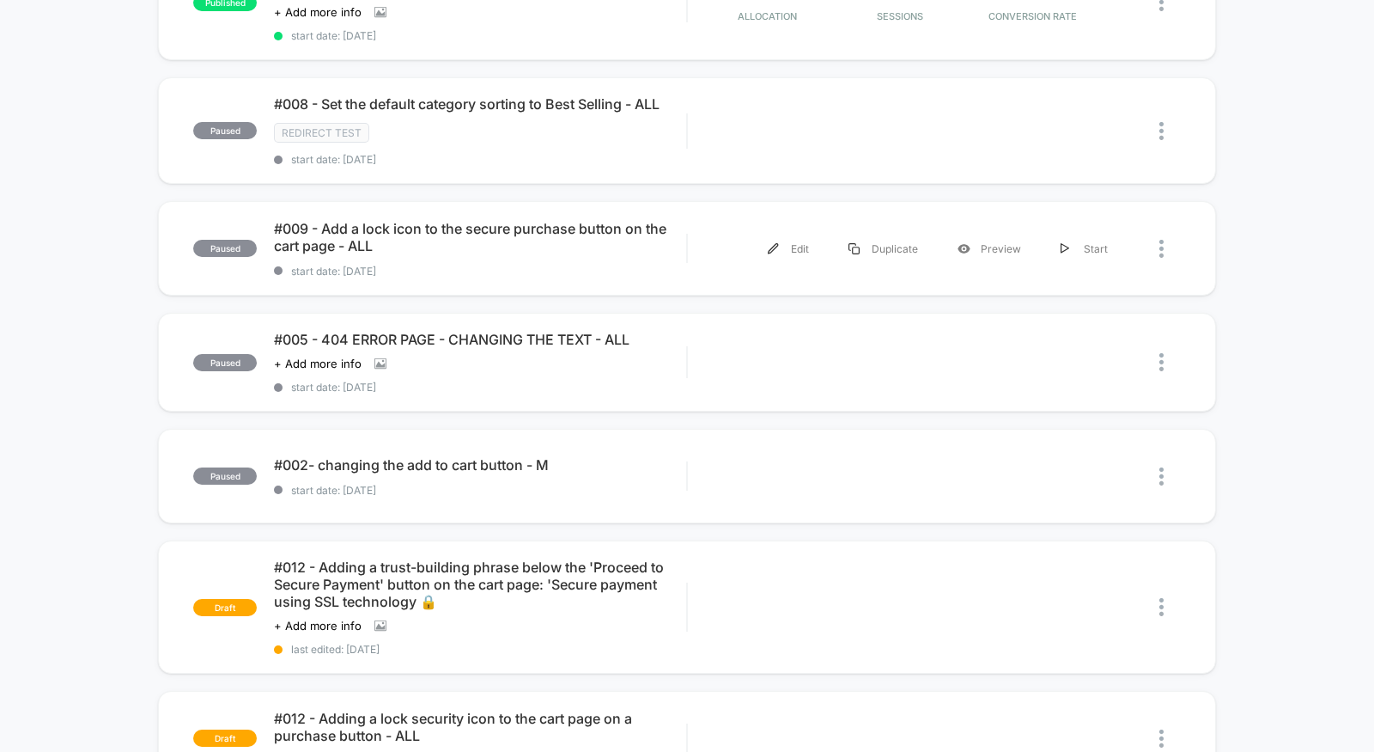
scroll to position [556, 0]
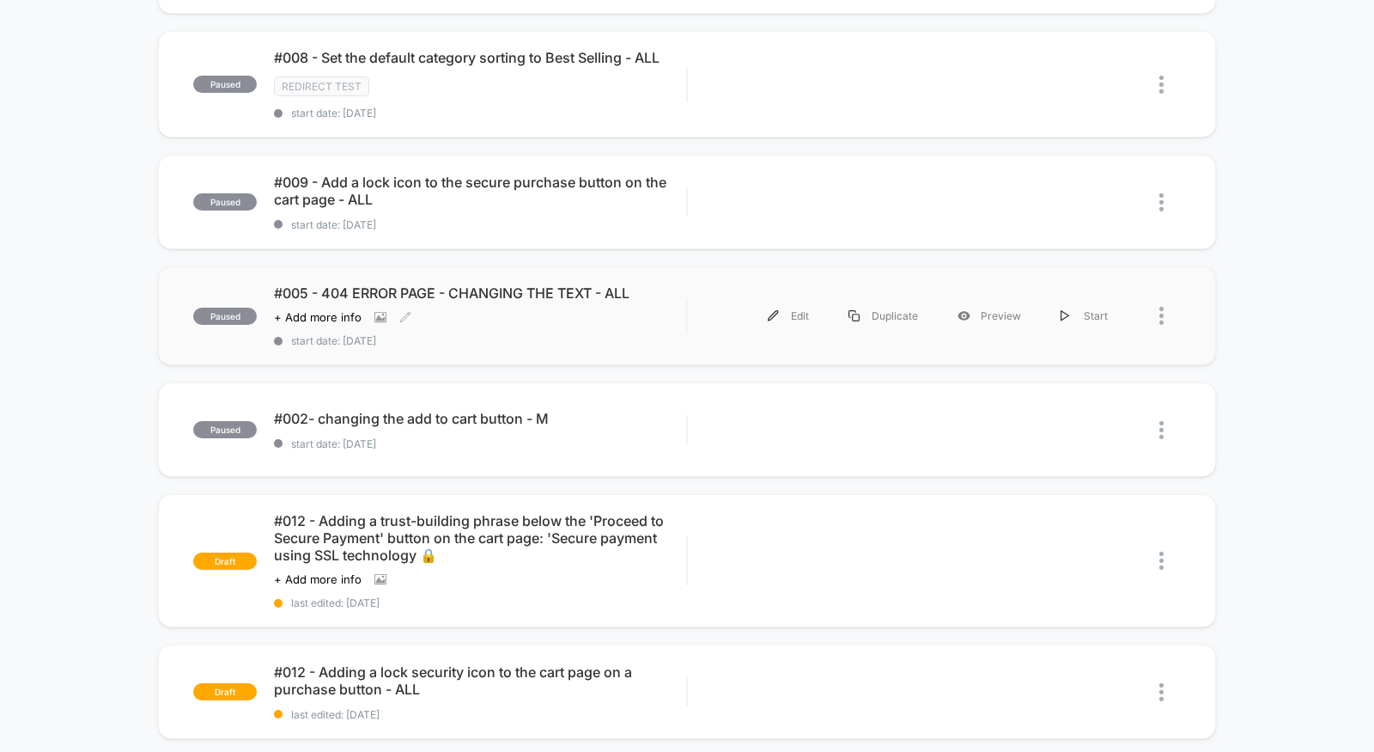
click at [491, 284] on span "#005 - 404 ERROR PAGE - CHANGING THE TEXT - ALL" at bounding box center [480, 292] width 412 height 17
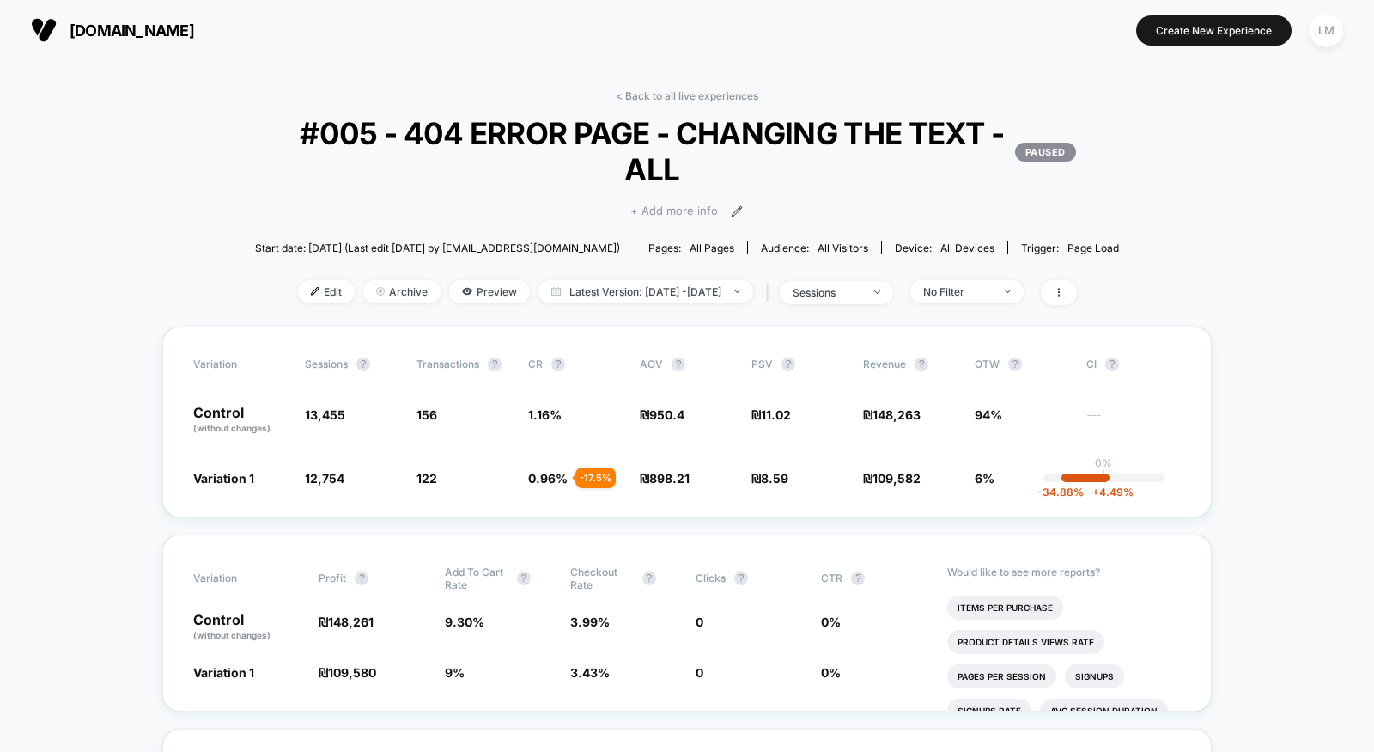
click at [667, 209] on span "+ Add more info" at bounding box center [675, 211] width 88 height 17
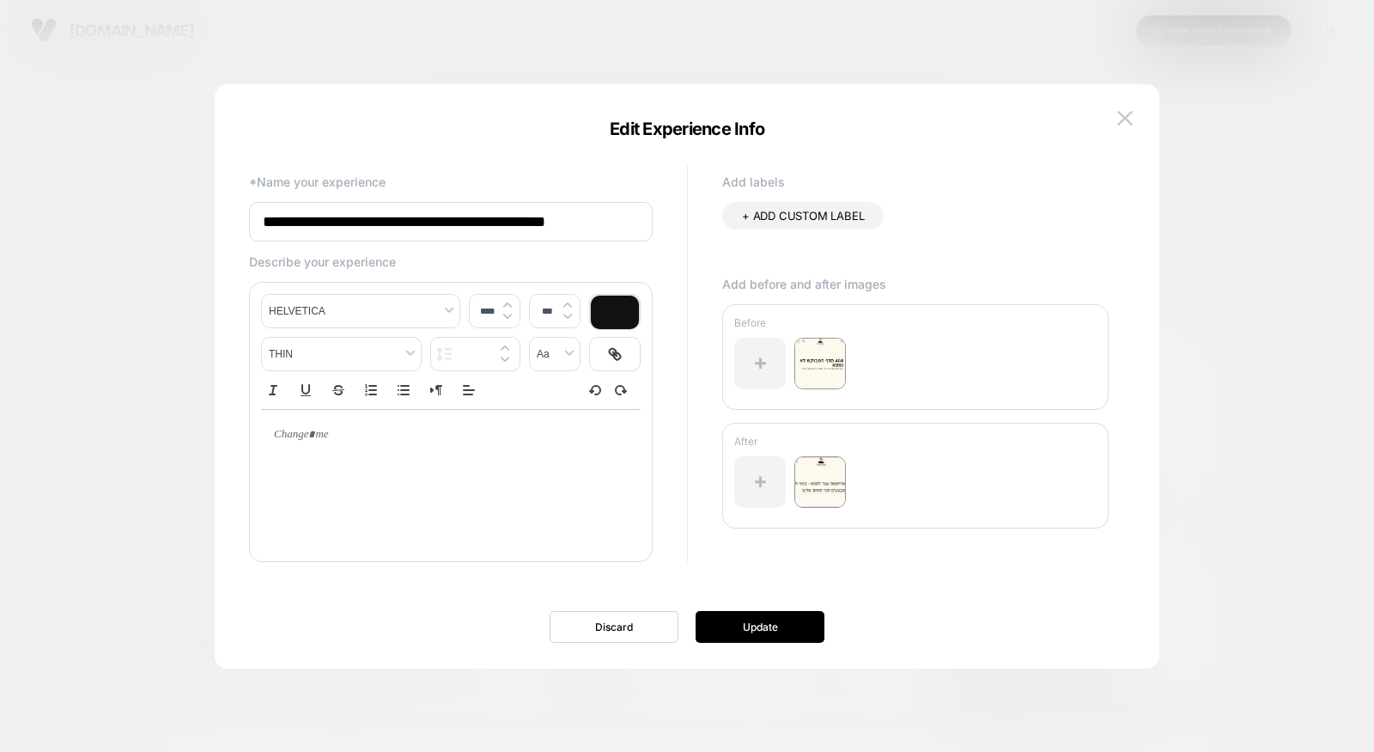
scroll to position [0, 24]
click at [1130, 116] on img at bounding box center [1125, 118] width 15 height 15
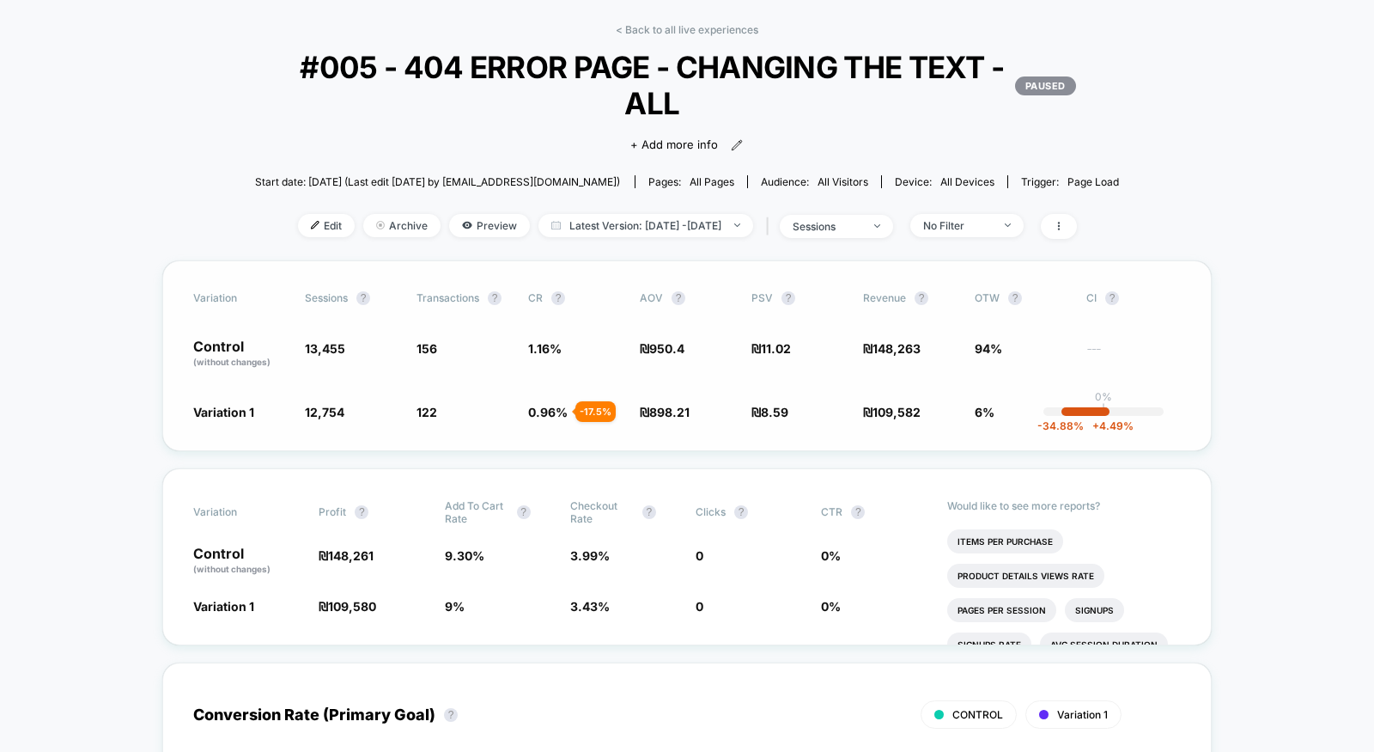
scroll to position [0, 0]
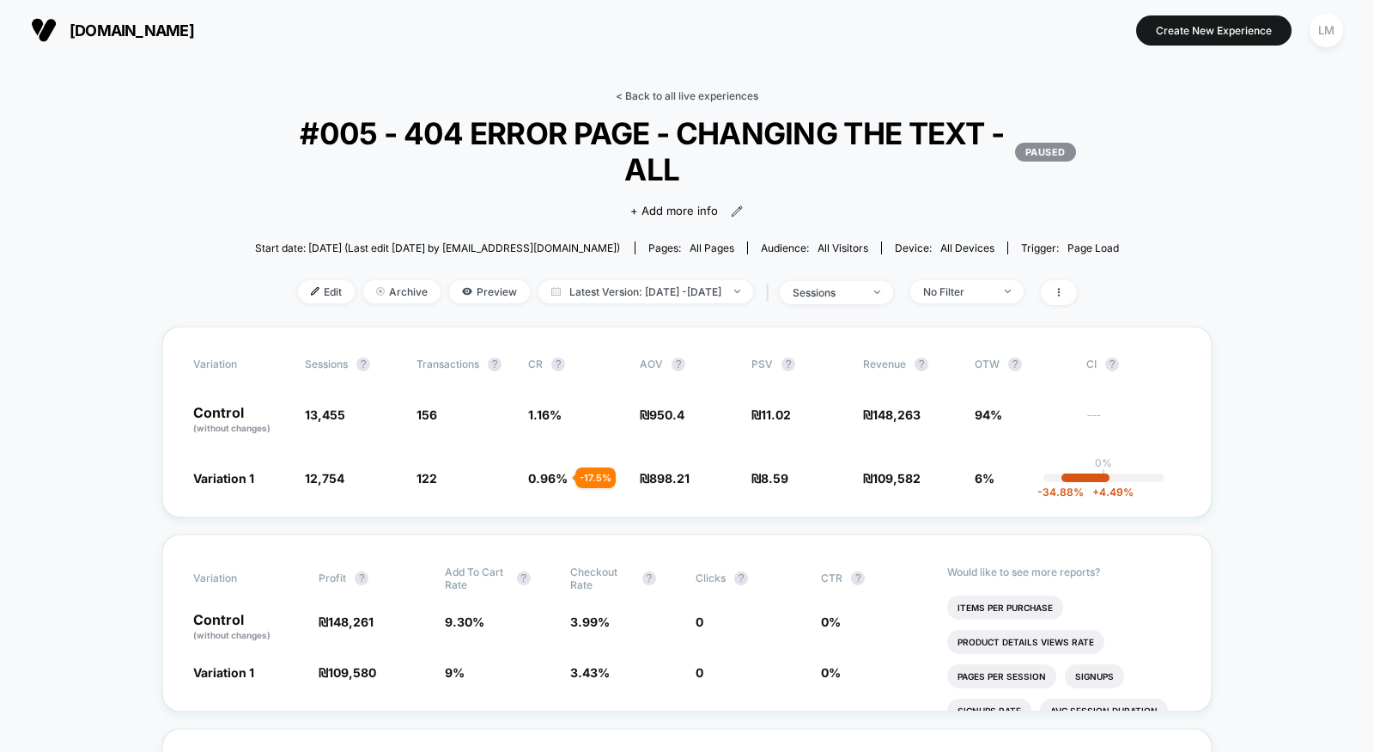
click at [669, 93] on link "< Back to all live experiences" at bounding box center [687, 95] width 143 height 13
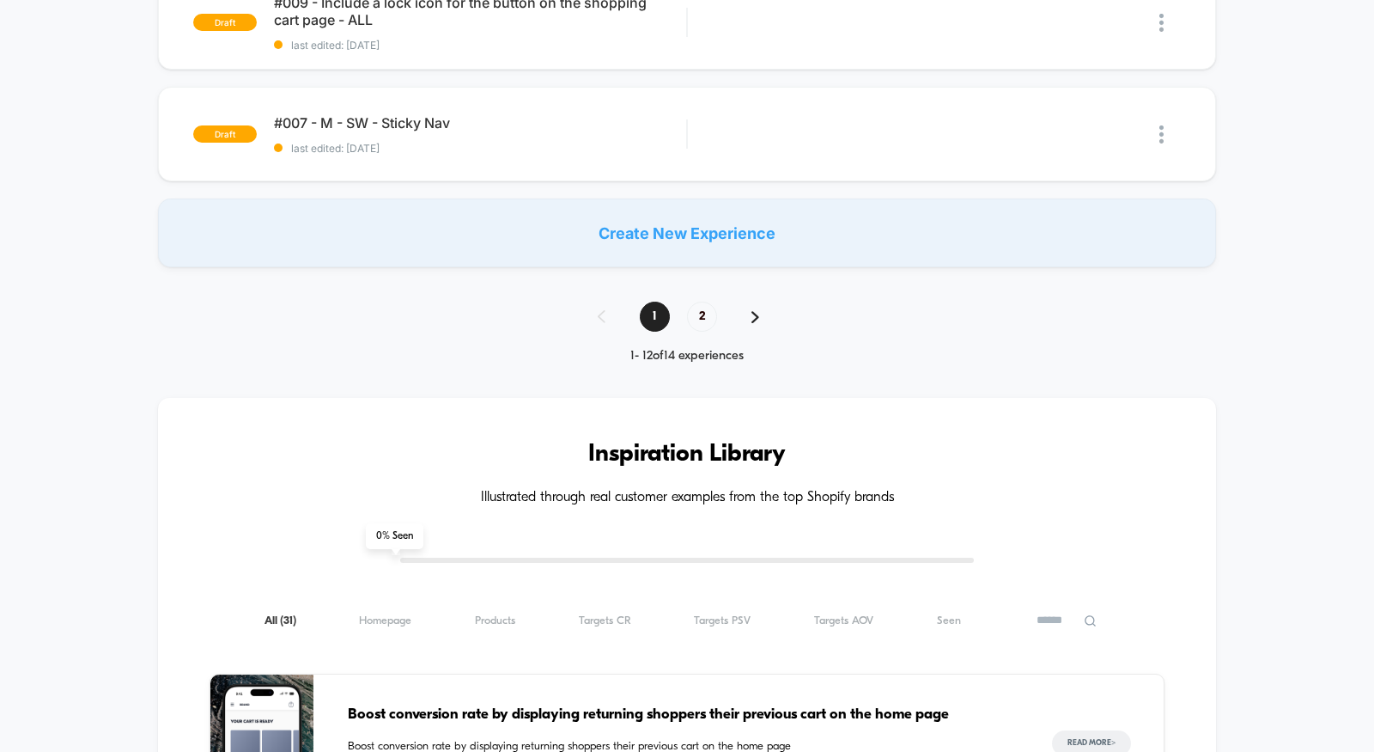
scroll to position [1419, 0]
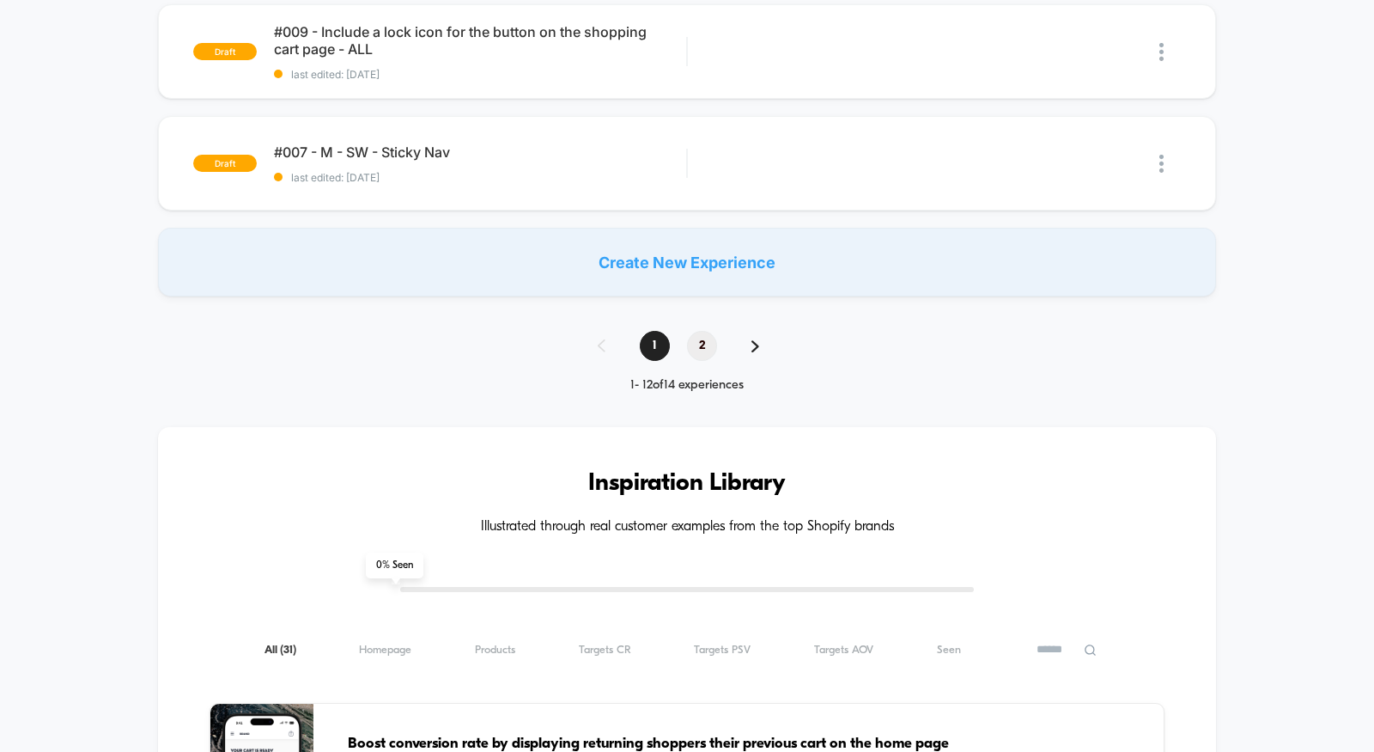
click at [695, 335] on span "2" at bounding box center [702, 346] width 30 height 30
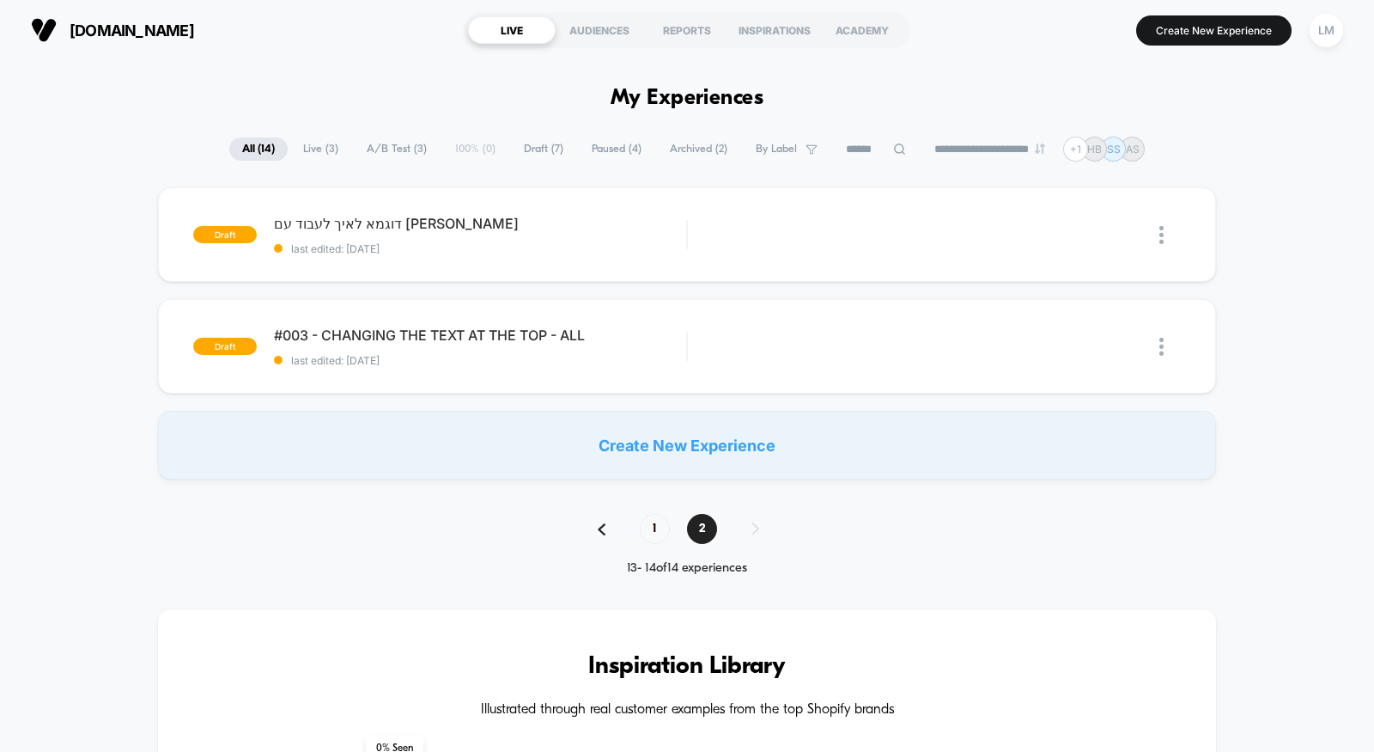
click at [255, 152] on span "All ( 14 )" at bounding box center [258, 148] width 58 height 23
click at [653, 527] on span "1" at bounding box center [655, 529] width 30 height 30
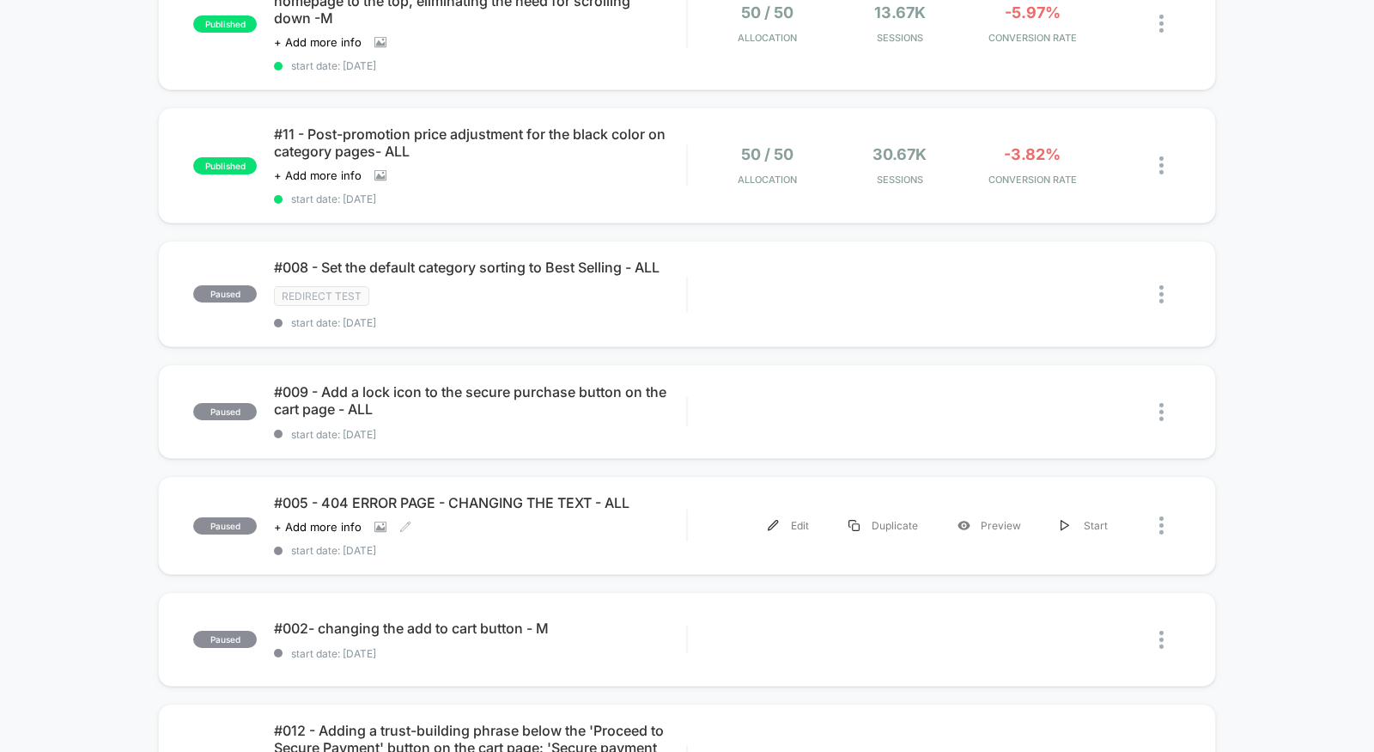
scroll to position [348, 0]
